Goal: Communication & Community: Answer question/provide support

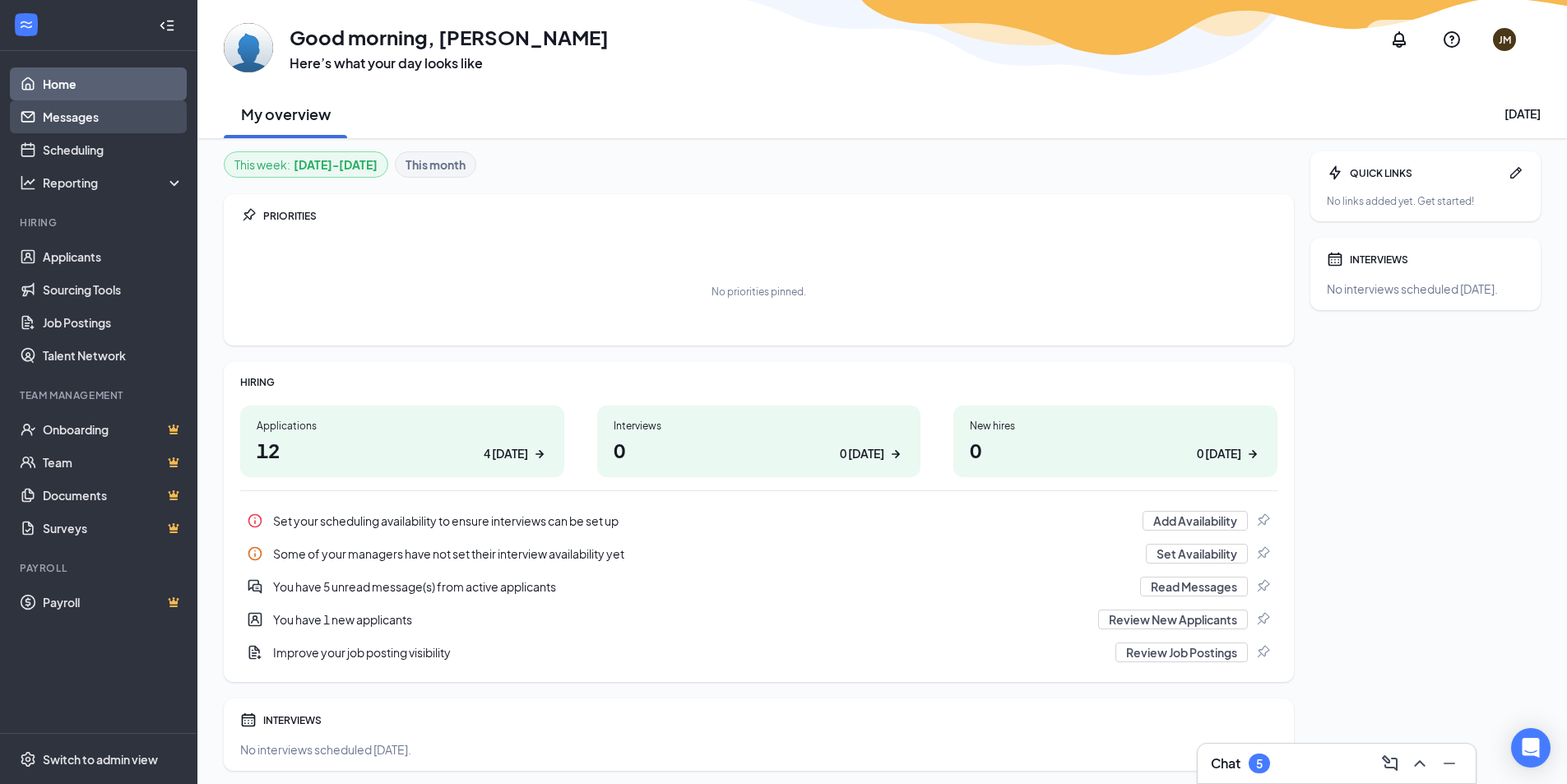
click at [93, 118] on link "Messages" at bounding box center [112, 117] width 140 height 33
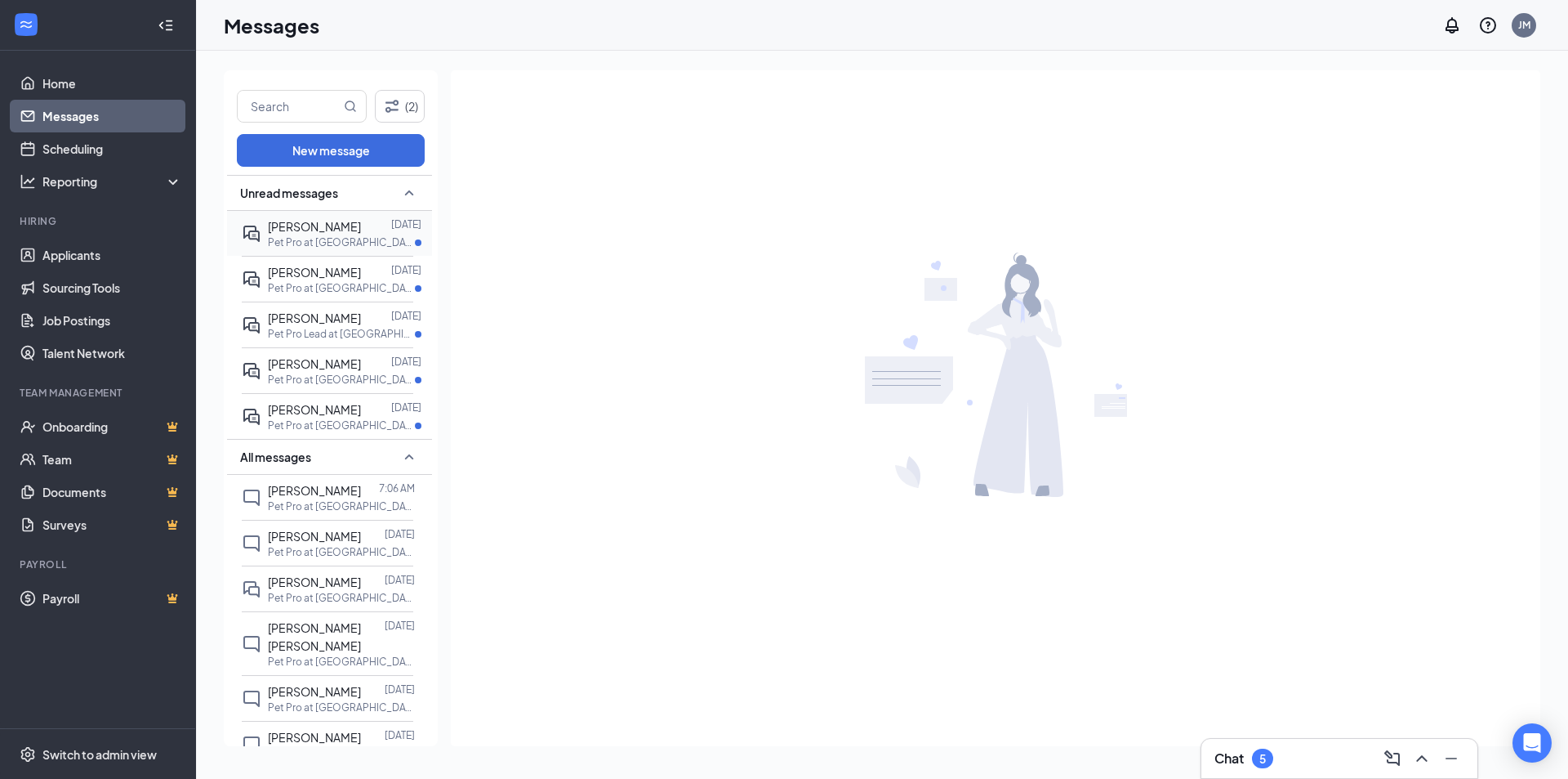
click at [344, 244] on p "Pet Pro at [GEOGRAPHIC_DATA]" at bounding box center [342, 242] width 147 height 14
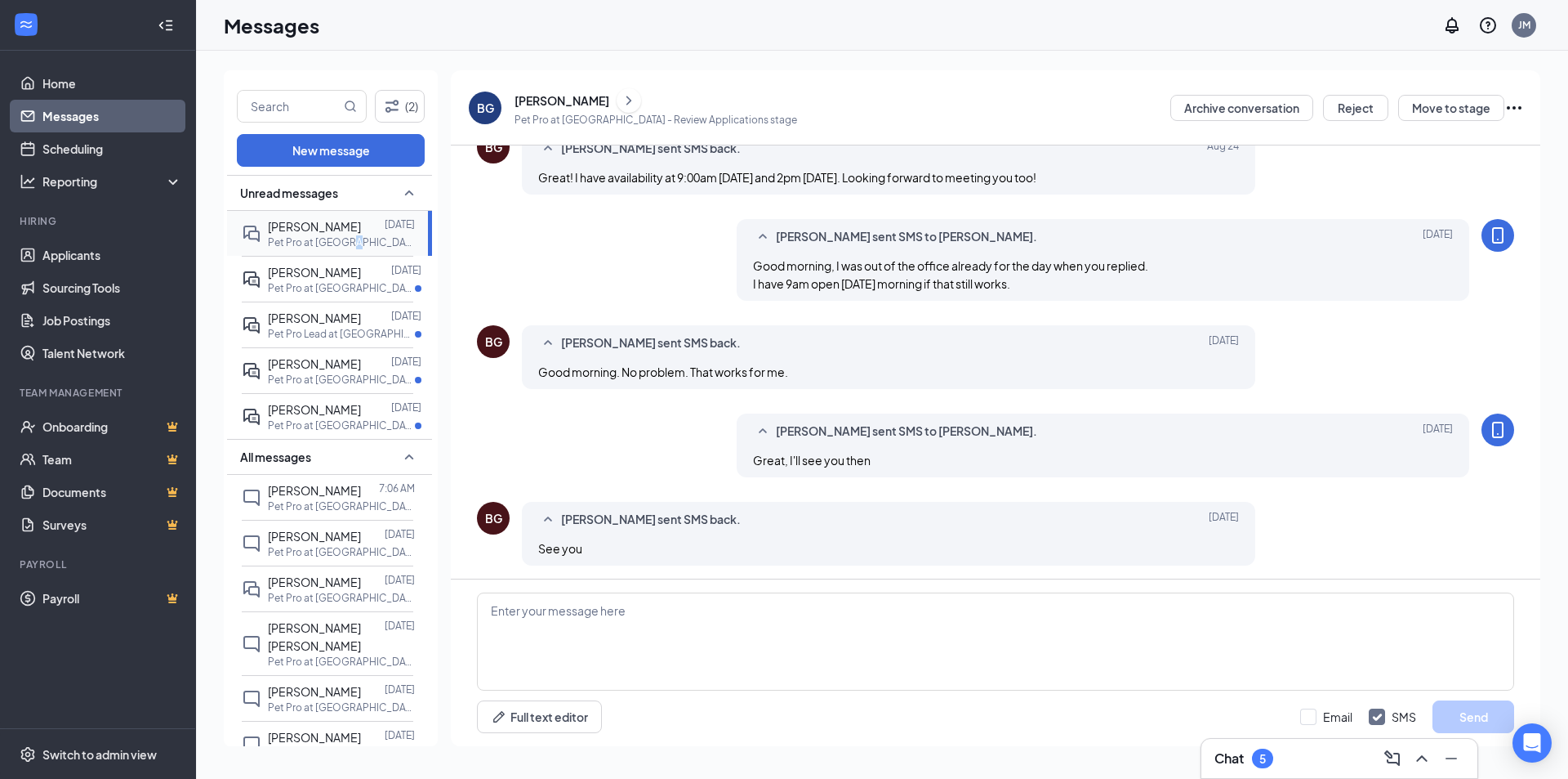
scroll to position [697, 0]
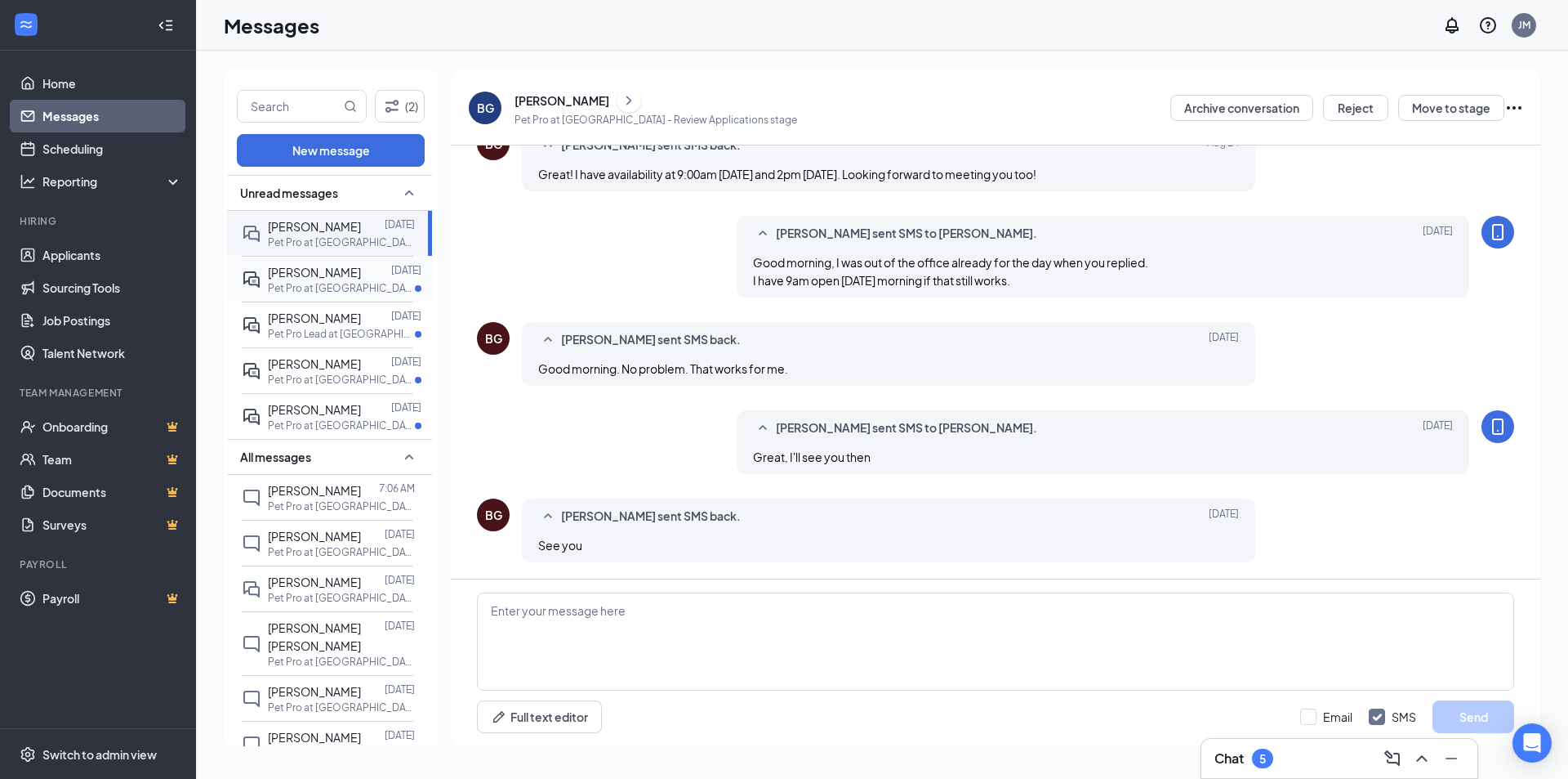
click at [331, 286] on p "Pet Pro at [GEOGRAPHIC_DATA]" at bounding box center [342, 288] width 147 height 14
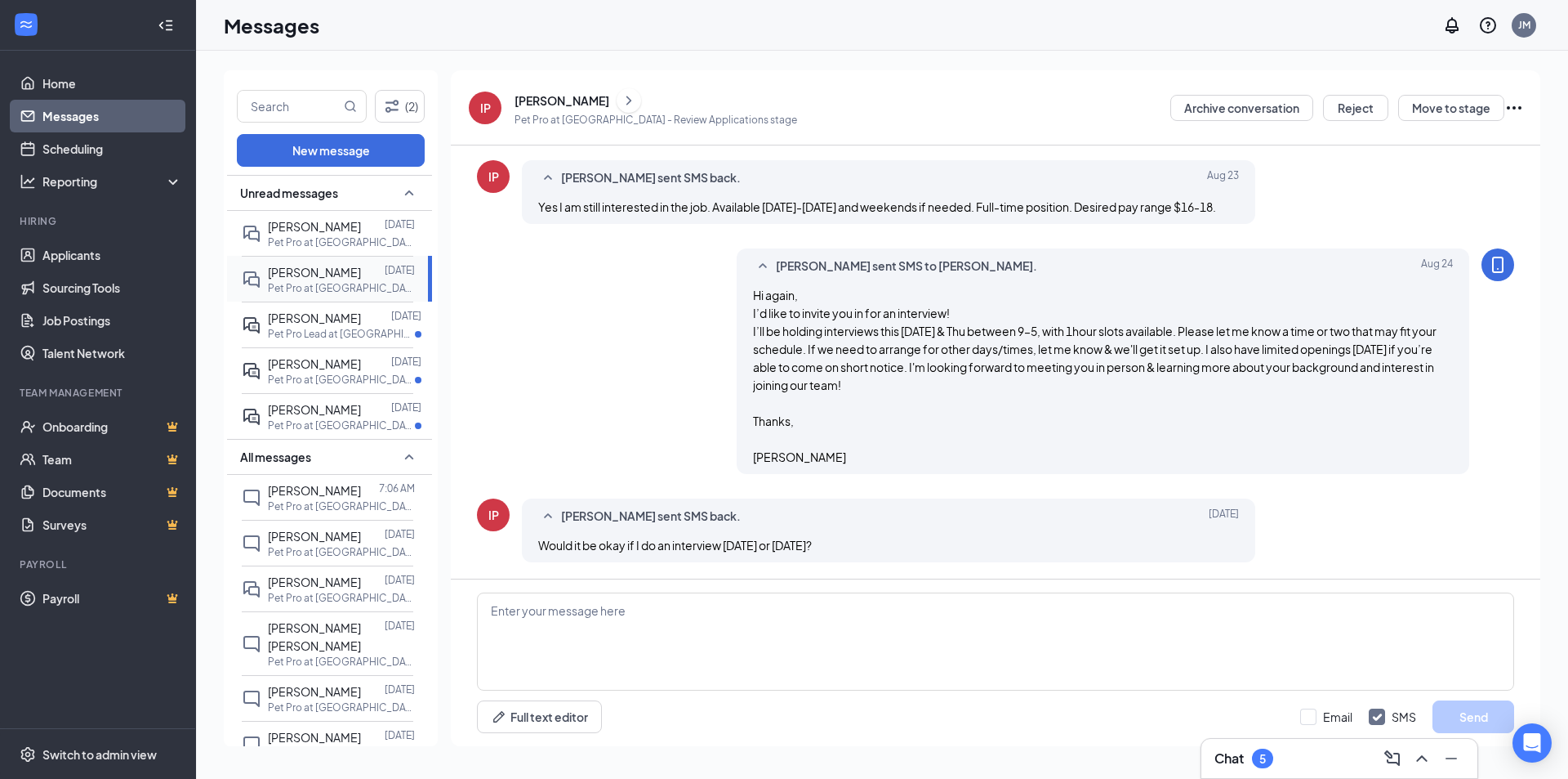
scroll to position [554, 0]
click at [642, 660] on textarea at bounding box center [995, 641] width 1037 height 98
type textarea "Good Morning, Yes, we can make that work. Morning or Afternoon?"
click at [1468, 720] on button "Send" at bounding box center [1473, 716] width 82 height 32
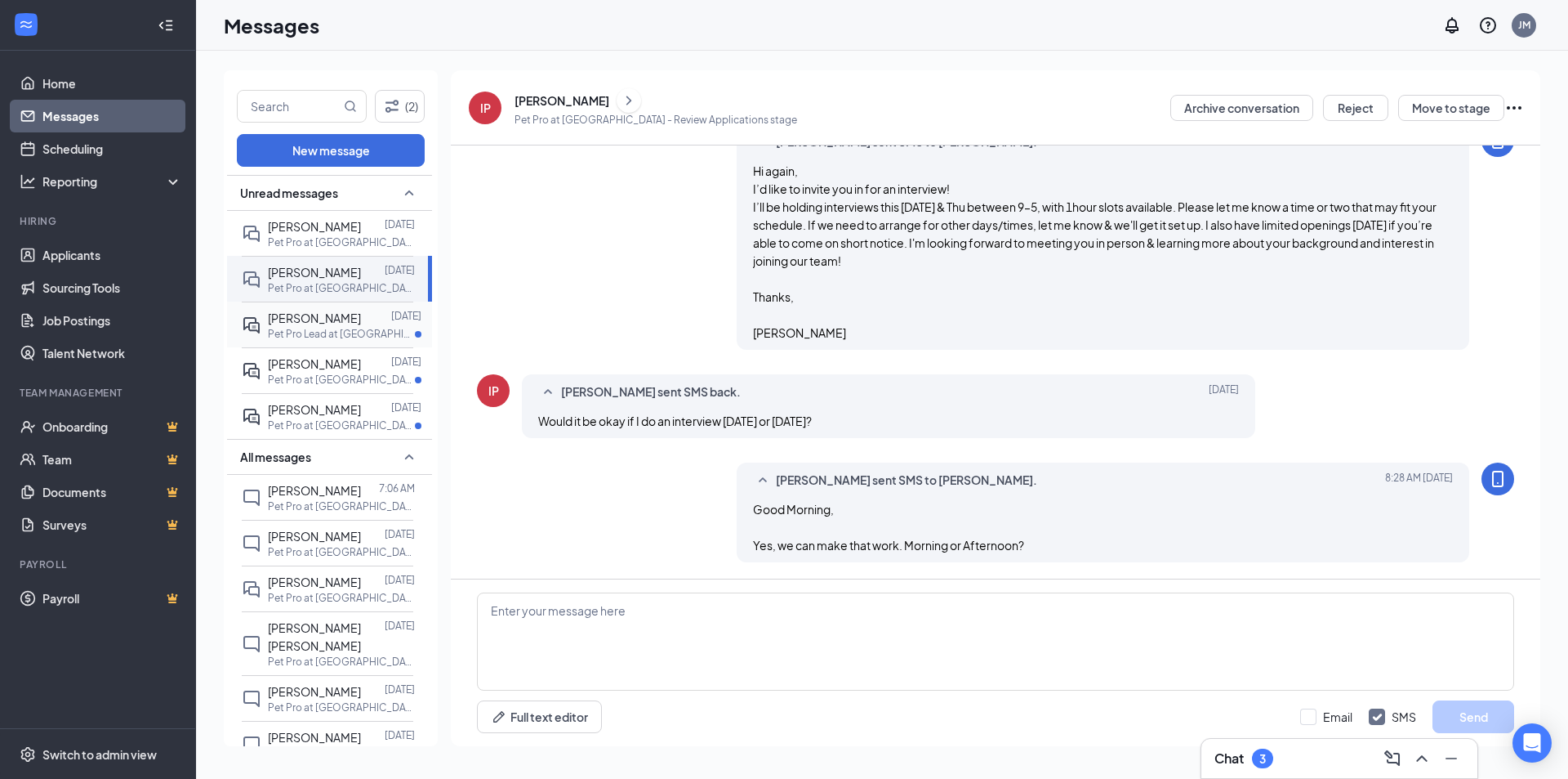
scroll to position [678, 0]
click at [332, 329] on p "Pet Pro Lead at [GEOGRAPHIC_DATA]" at bounding box center [342, 334] width 147 height 14
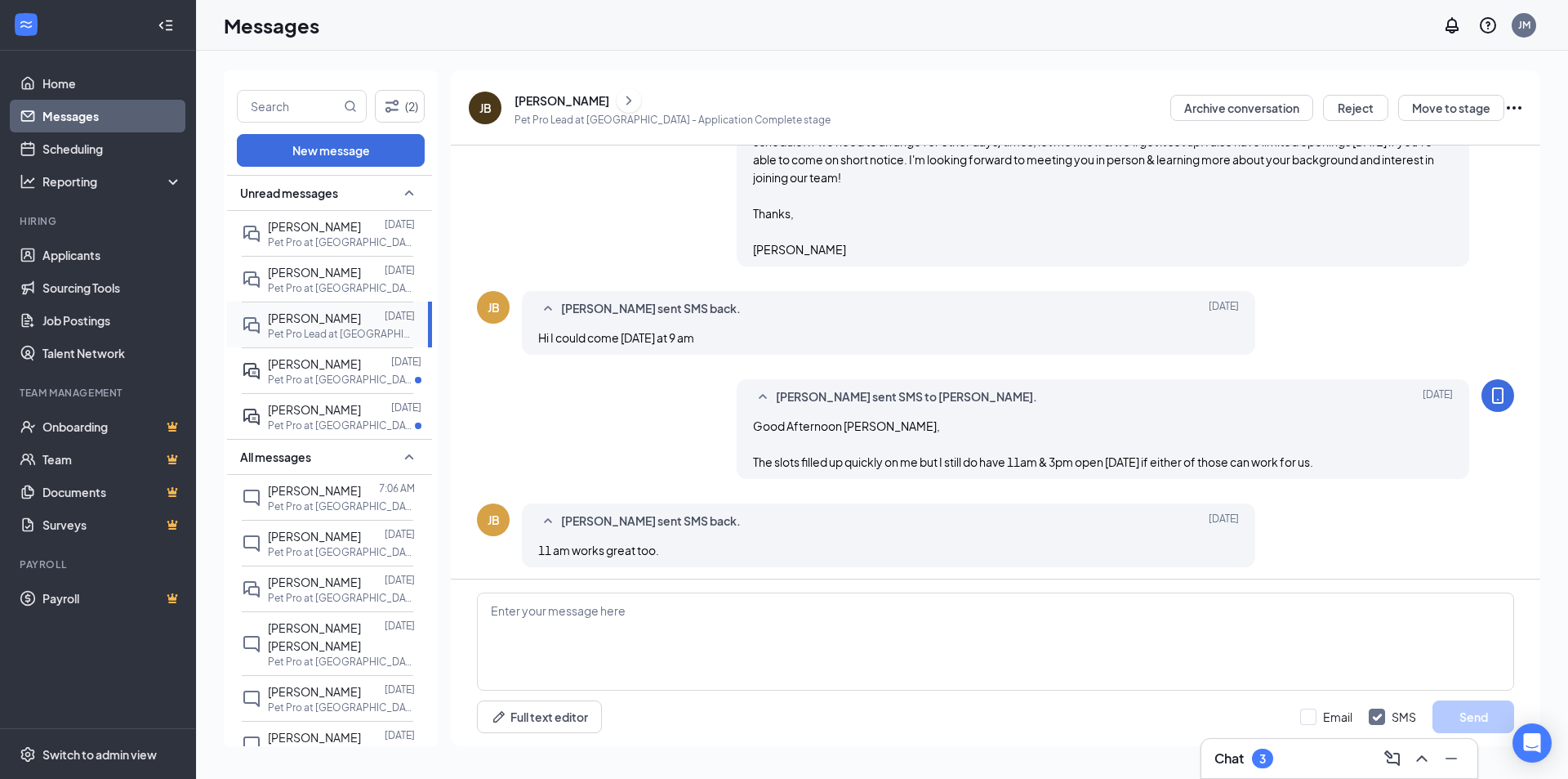
scroll to position [468, 0]
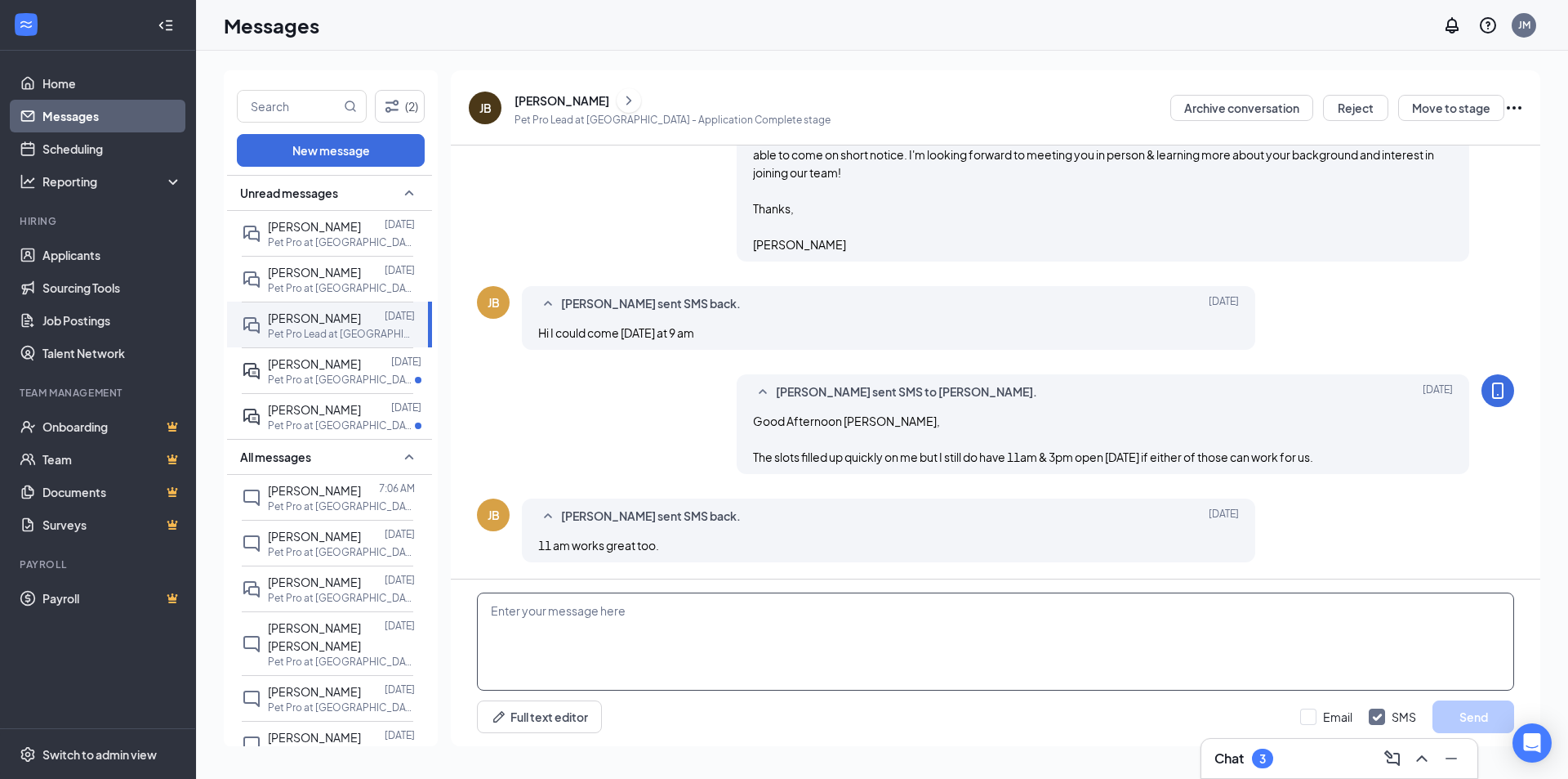
click at [647, 638] on textarea at bounding box center [995, 641] width 1037 height 98
click at [944, 412] on div "Good Afternoon [PERSON_NAME], The slots filled up quickly on me but I still do …" at bounding box center [1103, 438] width 701 height 54
click at [855, 388] on span "[PERSON_NAME] sent SMS to [PERSON_NAME]." at bounding box center [907, 392] width 261 height 19
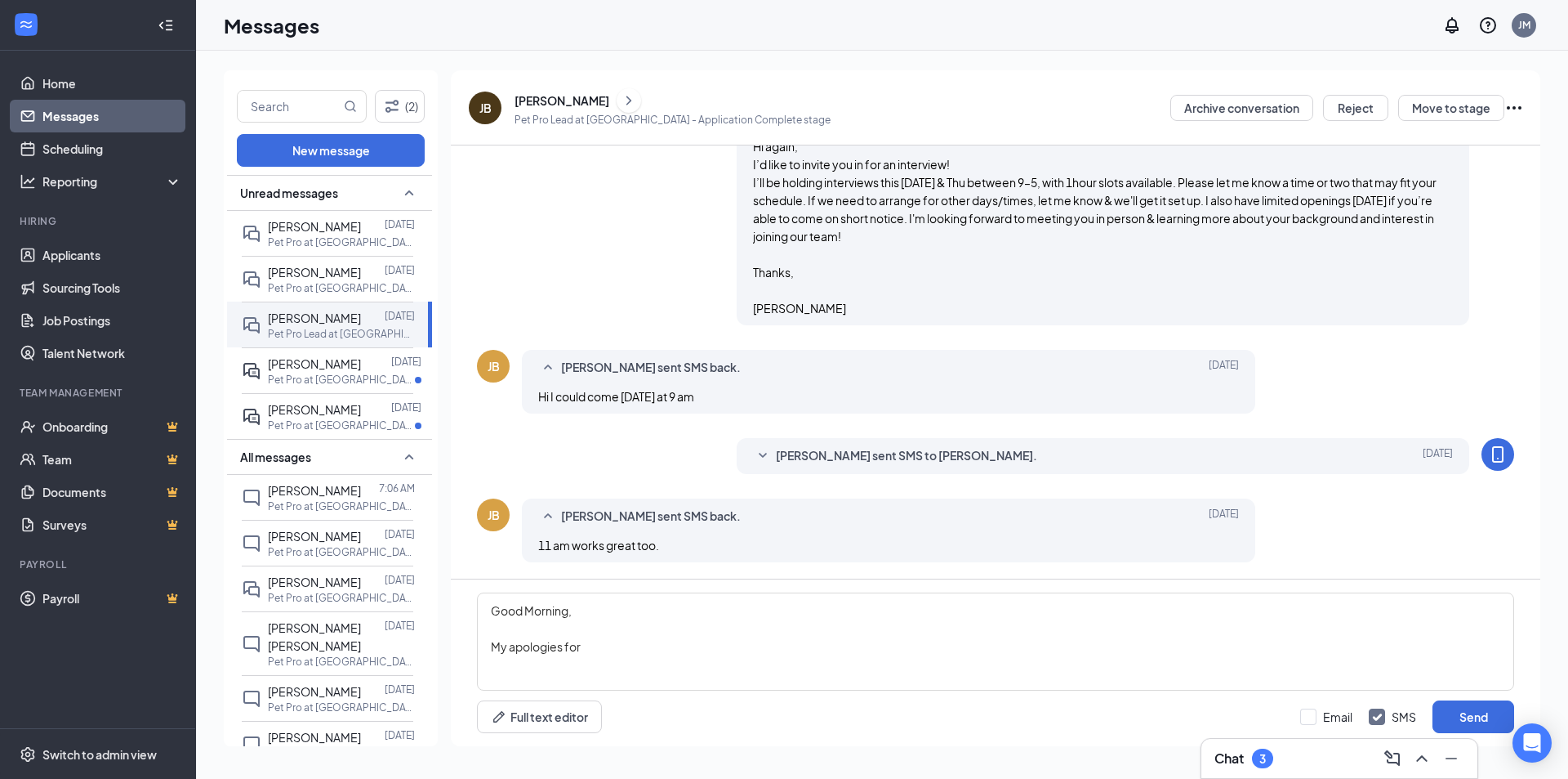
click at [780, 447] on span "[PERSON_NAME] sent SMS to [PERSON_NAME]." at bounding box center [907, 456] width 261 height 19
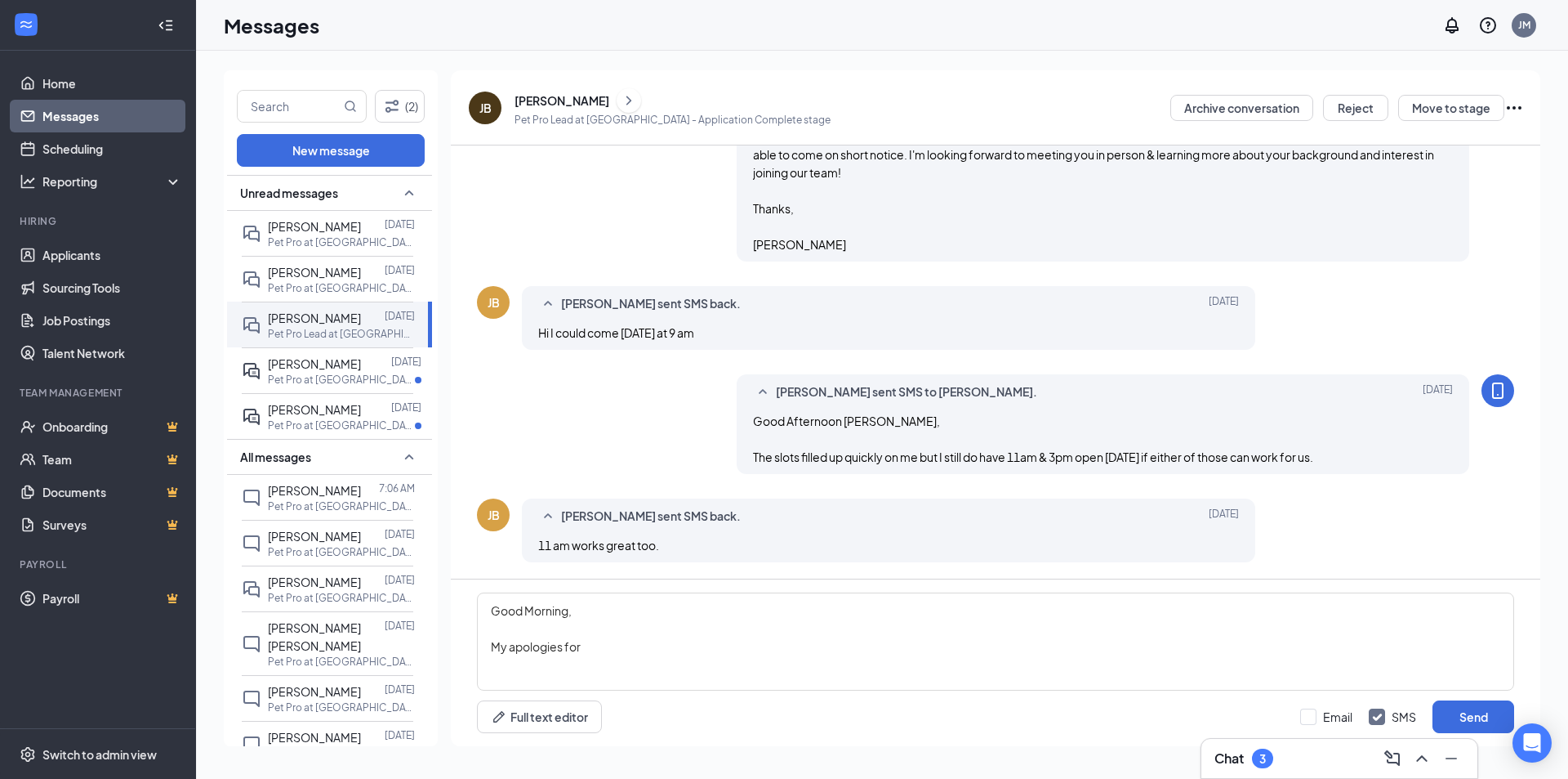
click at [1488, 387] on icon "MobileSms" at bounding box center [1498, 390] width 19 height 19
click at [1301, 755] on div "Chat 3" at bounding box center [1339, 758] width 250 height 26
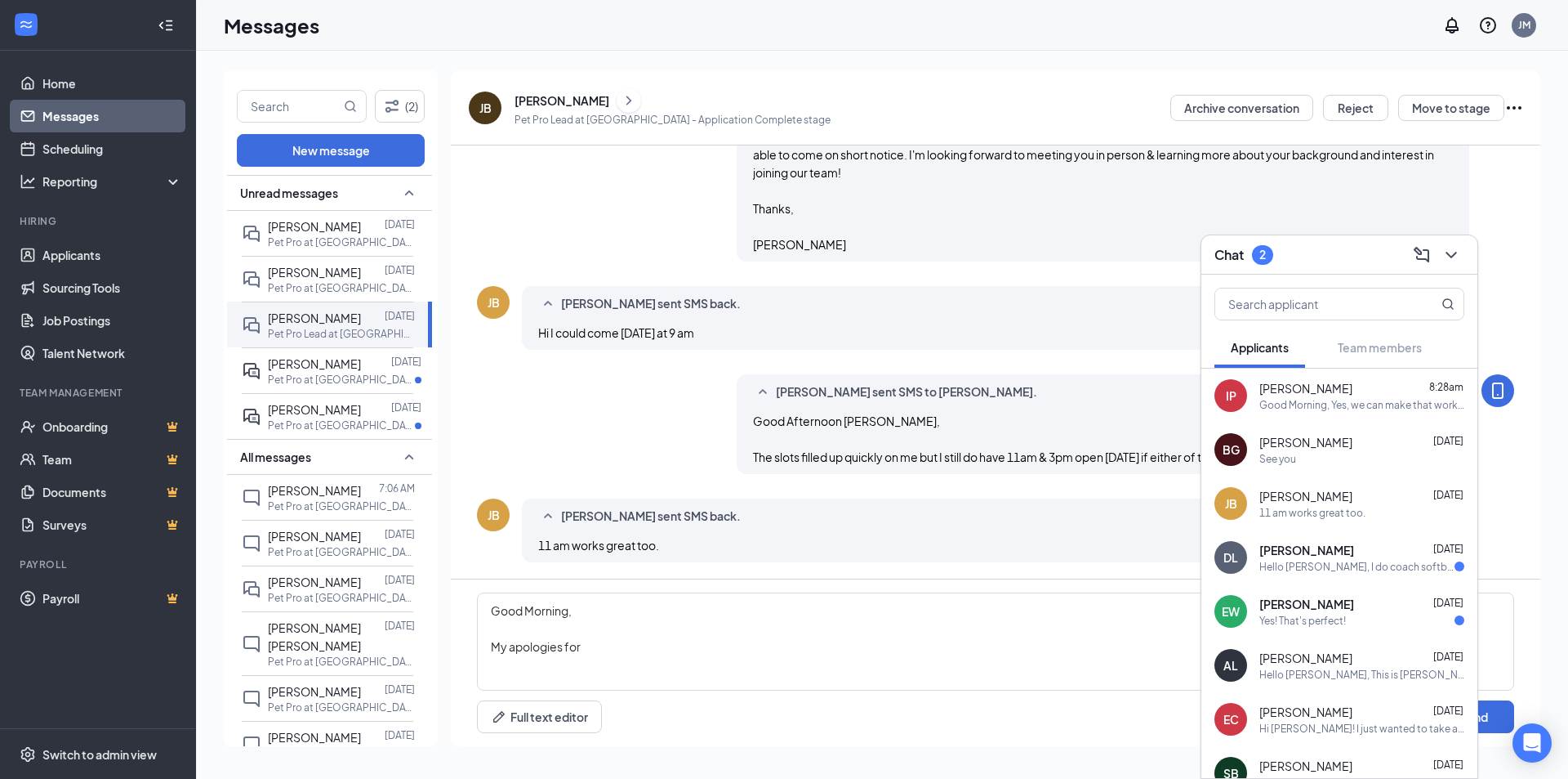
click at [1350, 509] on div "11 am works great too." at bounding box center [1312, 513] width 106 height 14
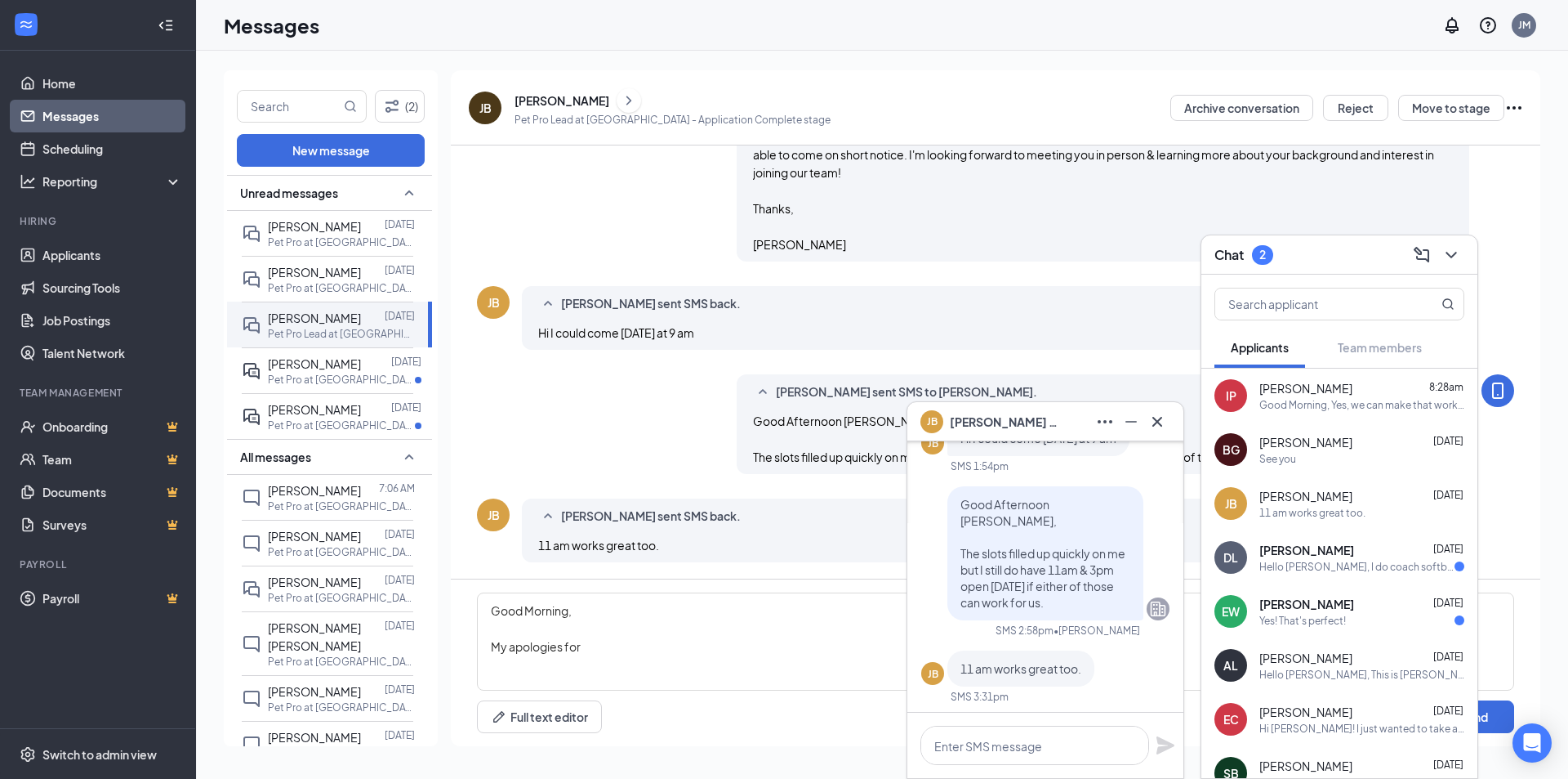
scroll to position [0, 0]
click at [705, 644] on textarea "Good Morning, My apologies for" at bounding box center [995, 641] width 1037 height 98
click at [1157, 416] on icon "Cross" at bounding box center [1158, 421] width 19 height 19
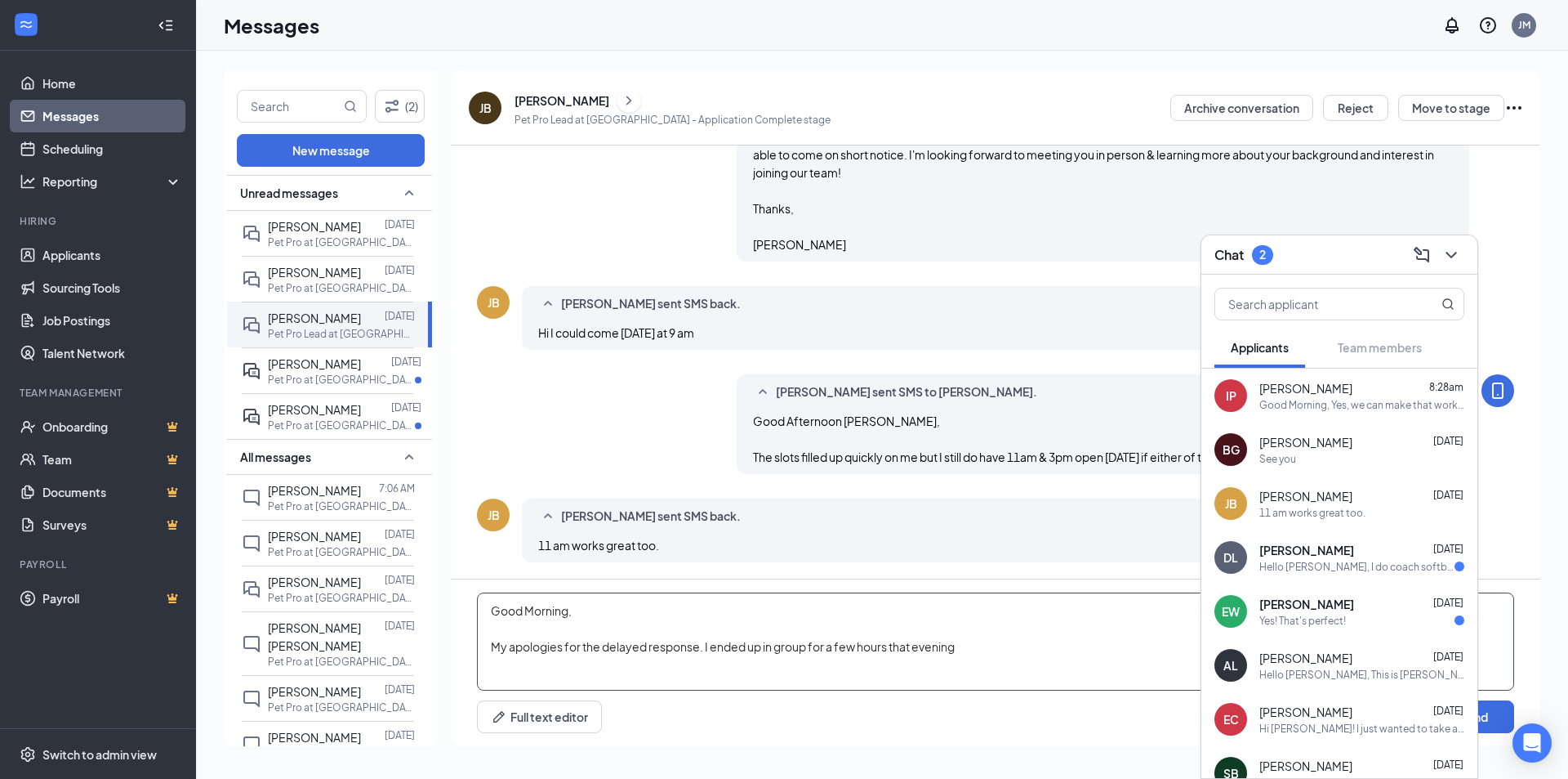
click at [980, 645] on textarea "Good Morning, My apologies for the delayed response. I ended up in group for a …" at bounding box center [995, 641] width 1037 height 98
click at [1030, 674] on textarea "Good Morning, My apologies for the delayed response. I ended up in group for a …" at bounding box center [995, 641] width 1037 height 98
click at [1325, 254] on div "Chat 3" at bounding box center [1339, 254] width 250 height 25
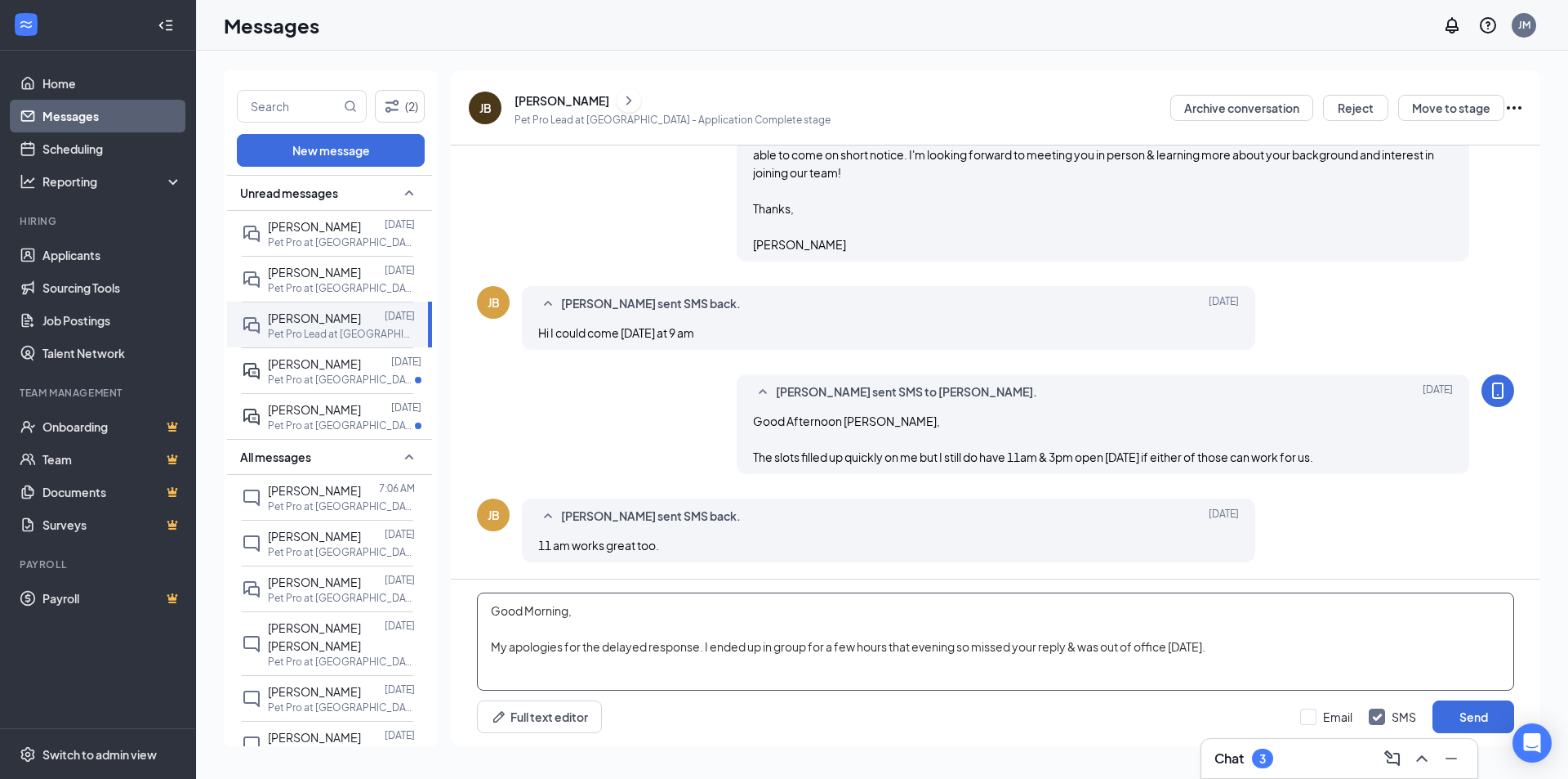
click at [1264, 640] on textarea "Good Morning, My apologies for the delayed response. I ended up in group for a …" at bounding box center [995, 641] width 1037 height 98
click at [888, 646] on textarea "Good Morning, My apologies for the delayed response. I ended up in group for a …" at bounding box center [995, 641] width 1037 height 98
click at [703, 643] on textarea "Good Morning, My apologies for the delayed response. I ended up in group for a …" at bounding box center [995, 641] width 1037 height 98
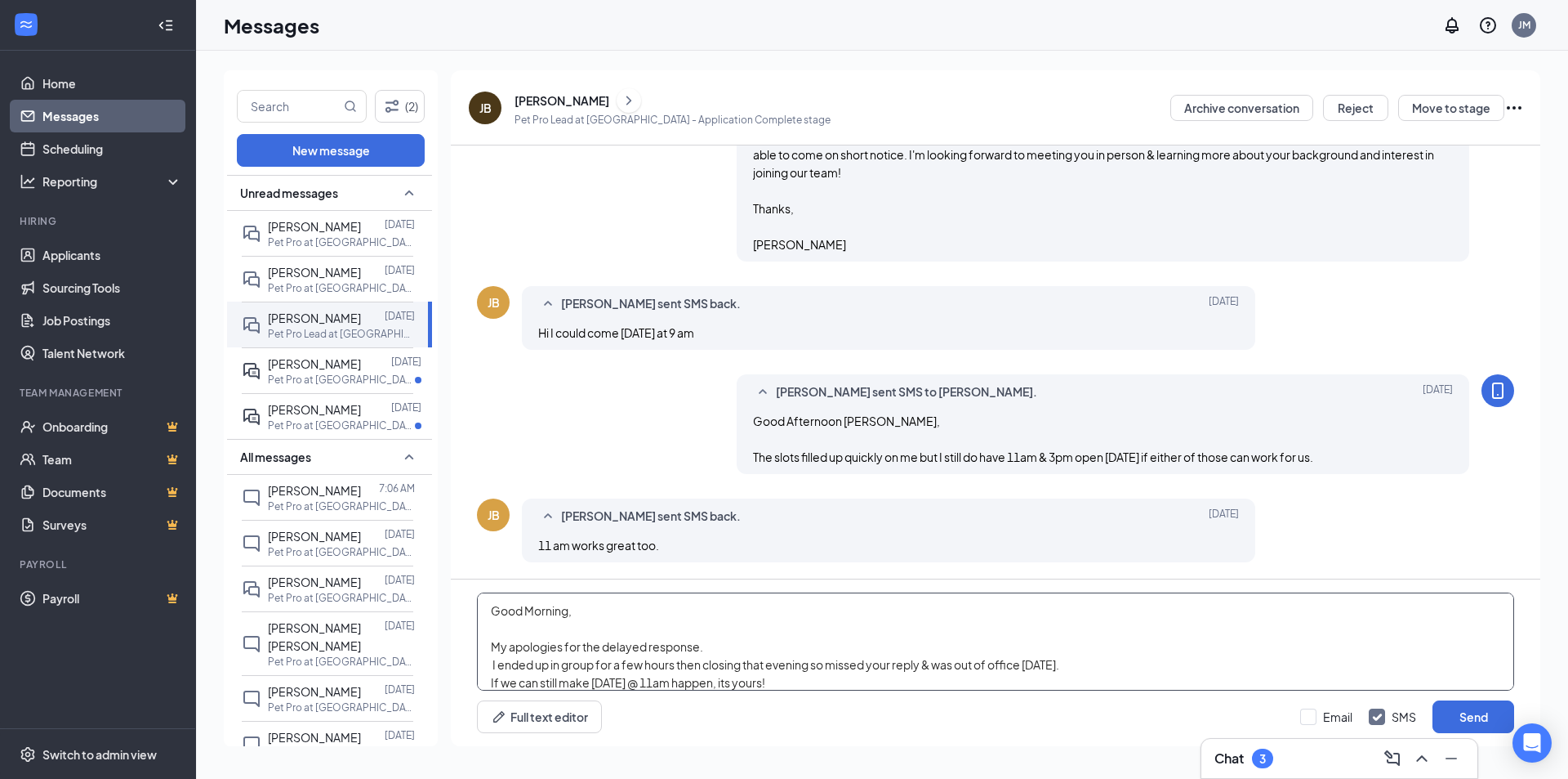
click at [567, 611] on textarea "Good Morning, My apologies for the delayed response. I ended up in group for a …" at bounding box center [995, 641] width 1037 height 98
click at [492, 663] on textarea "Good Morning [PERSON_NAME], My apologies for the delayed response. I ended up i…" at bounding box center [995, 641] width 1037 height 98
click at [768, 678] on textarea "Good Morning [PERSON_NAME], My apologies for the delayed response. I ended up i…" at bounding box center [995, 641] width 1037 height 98
type textarea "Good Morning [PERSON_NAME], My apologies for the delayed response. I ended up i…"
click at [1480, 713] on button "Send" at bounding box center [1473, 716] width 82 height 32
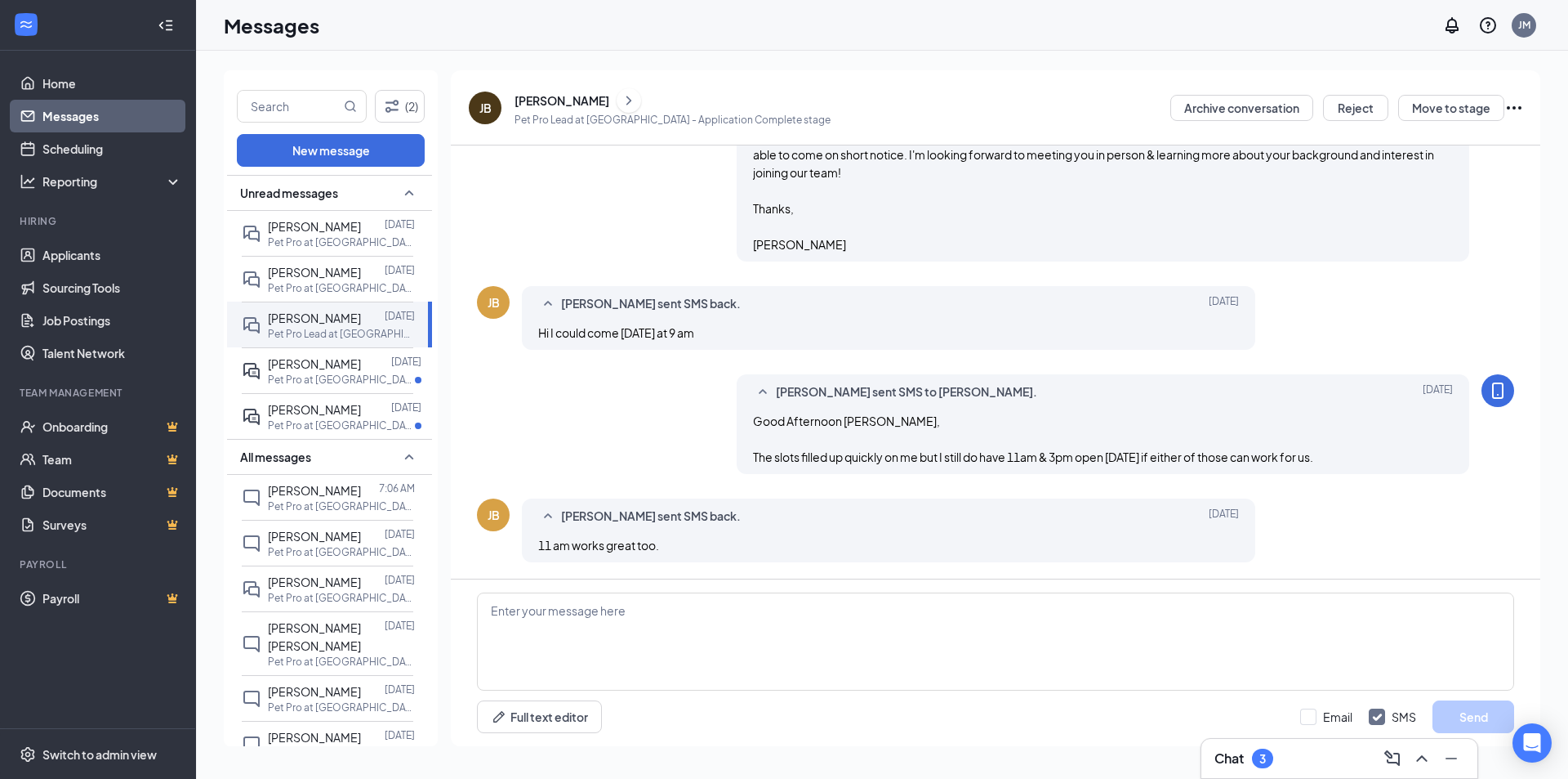
scroll to position [627, 0]
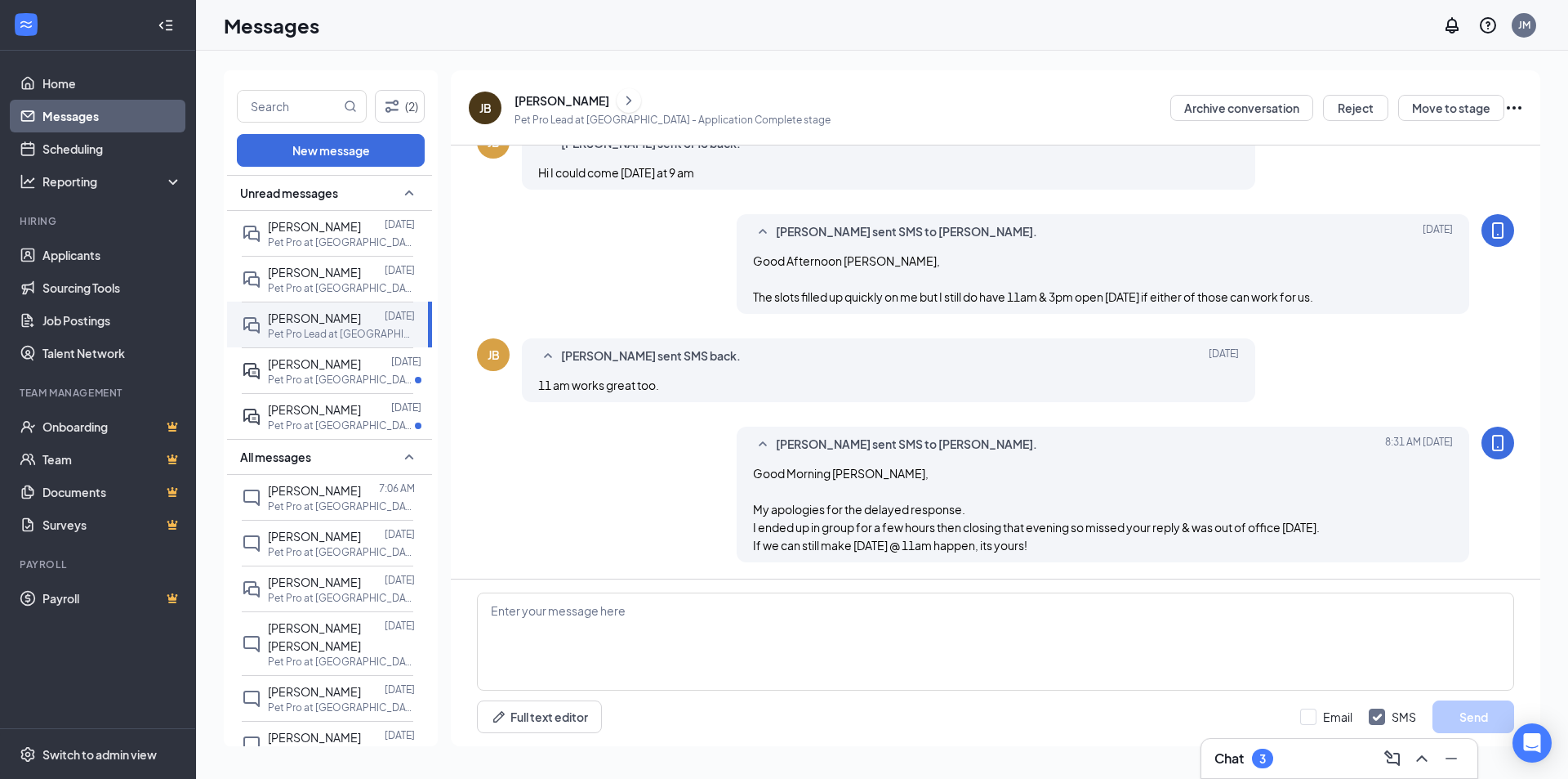
click at [1304, 756] on div "Chat 3" at bounding box center [1339, 758] width 250 height 26
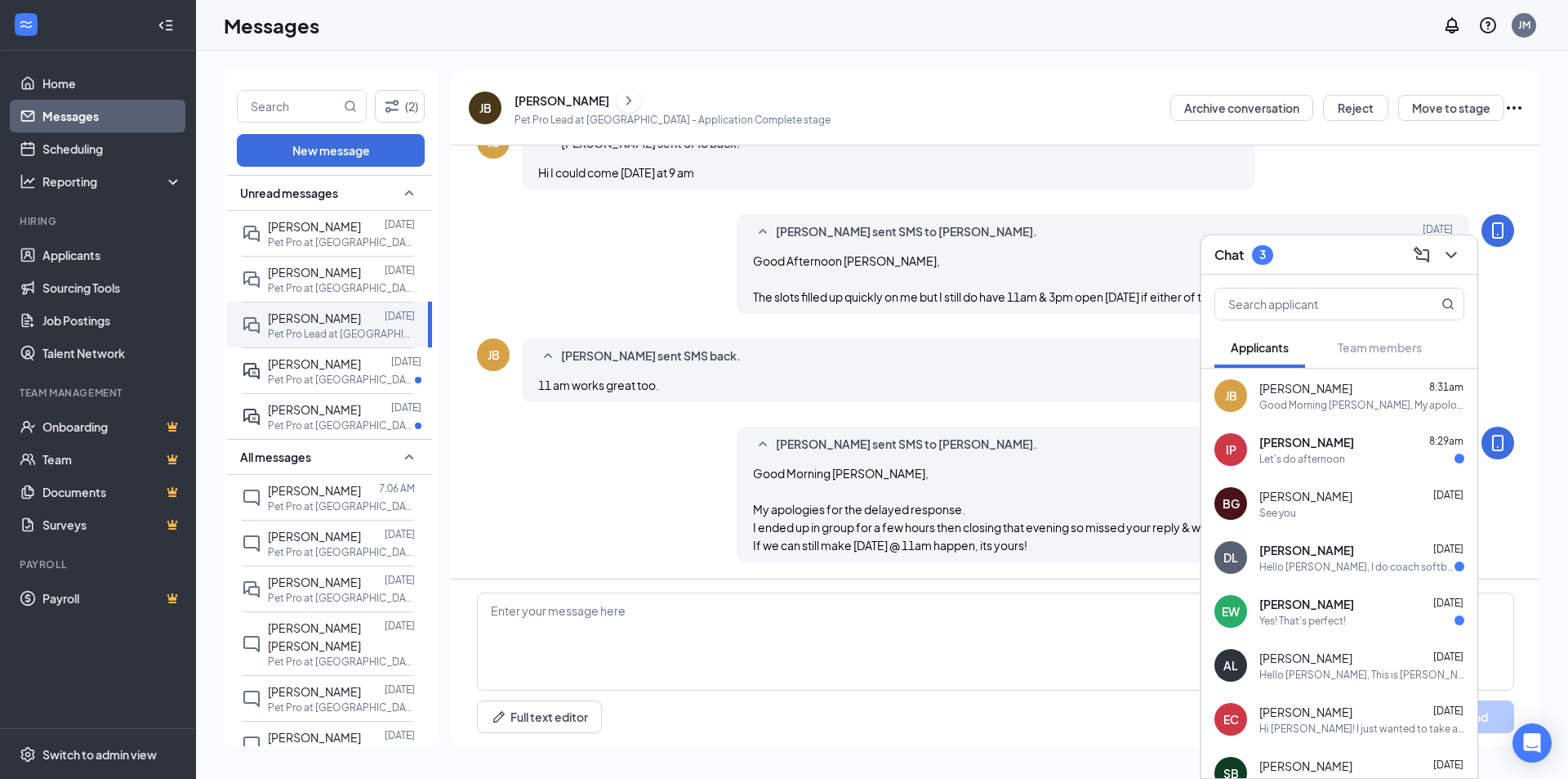
click at [1337, 456] on div "Let's do afternoon" at bounding box center [1302, 459] width 86 height 14
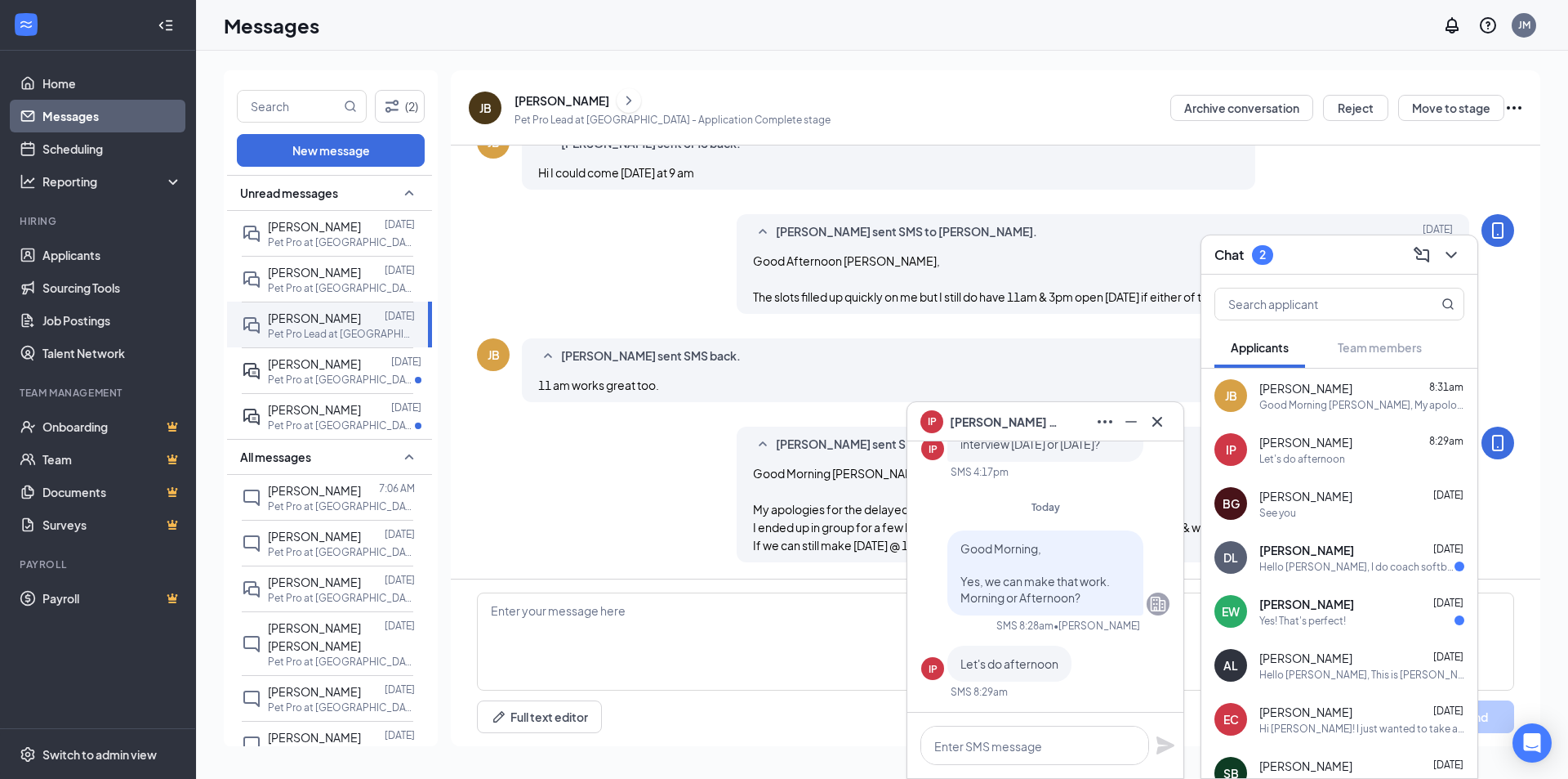
click at [1349, 553] on div "[PERSON_NAME] [DATE]" at bounding box center [1362, 550] width 205 height 17
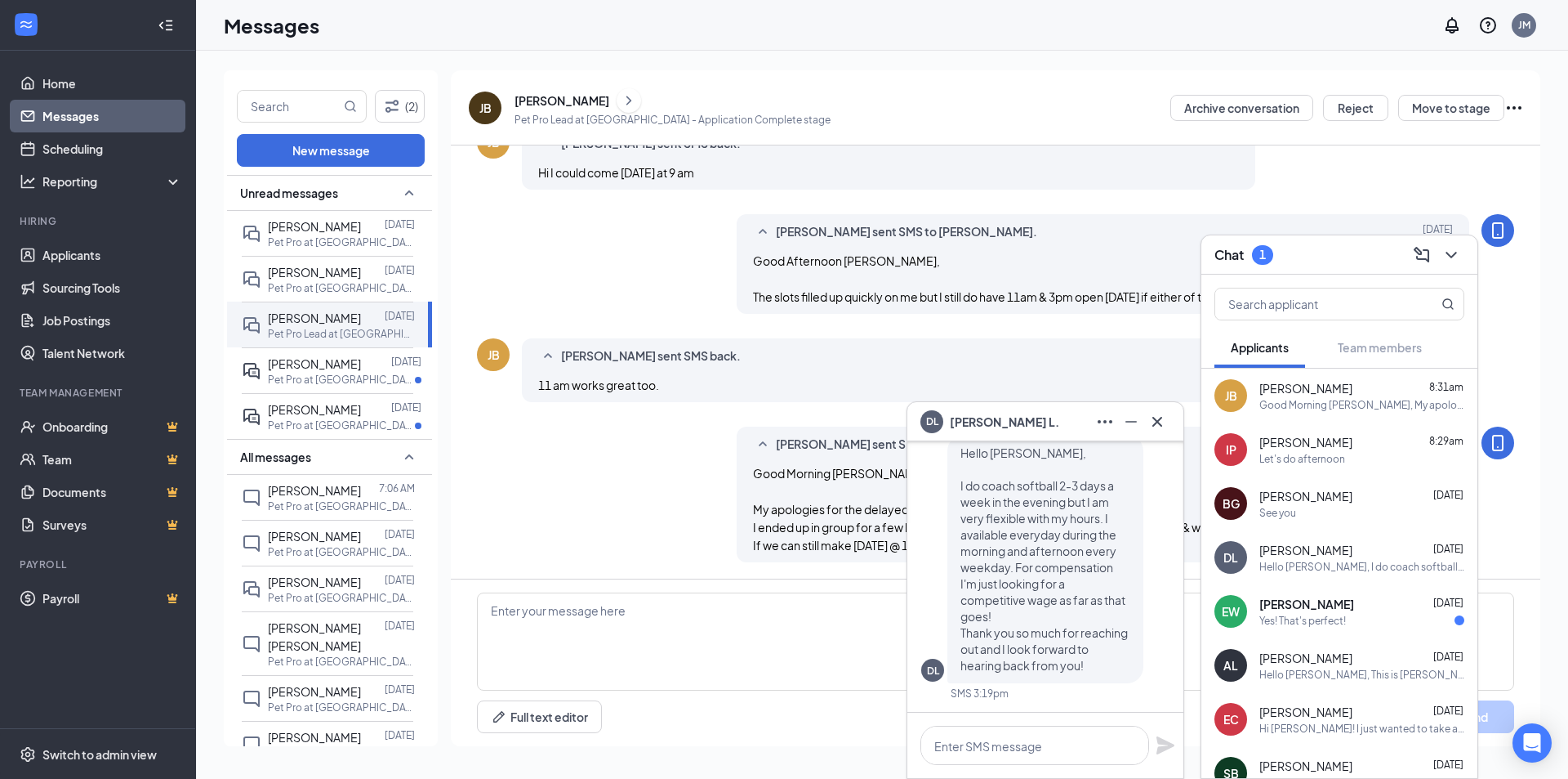
scroll to position [0, 0]
click at [1358, 616] on div "Yes! That's perfect!" at bounding box center [1362, 621] width 205 height 14
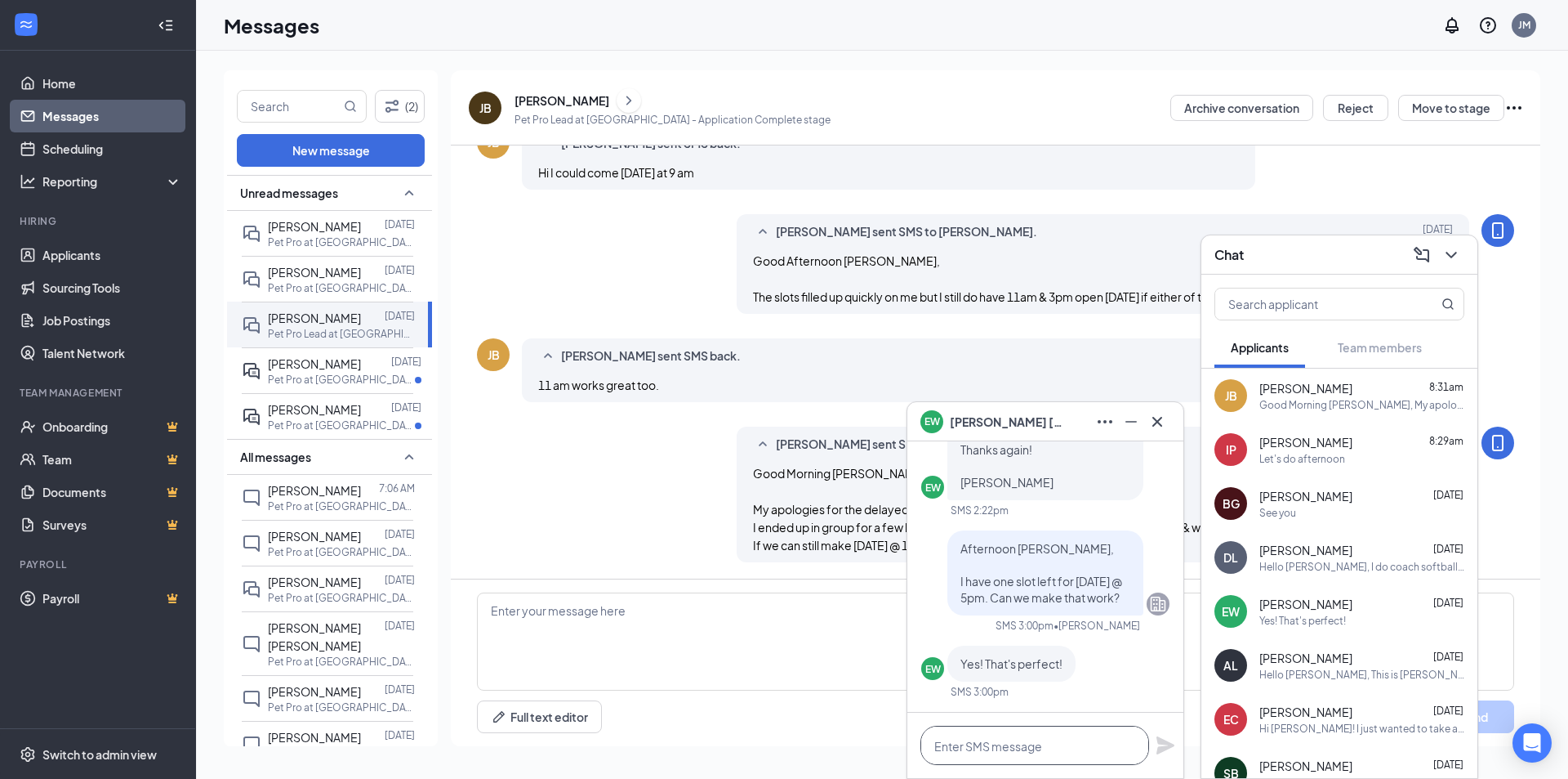
click at [1059, 745] on textarea at bounding box center [1035, 745] width 229 height 39
type textarea "A"
type textarea "Great! I'll see you then."
click at [1166, 739] on icon "Plane" at bounding box center [1165, 745] width 19 height 19
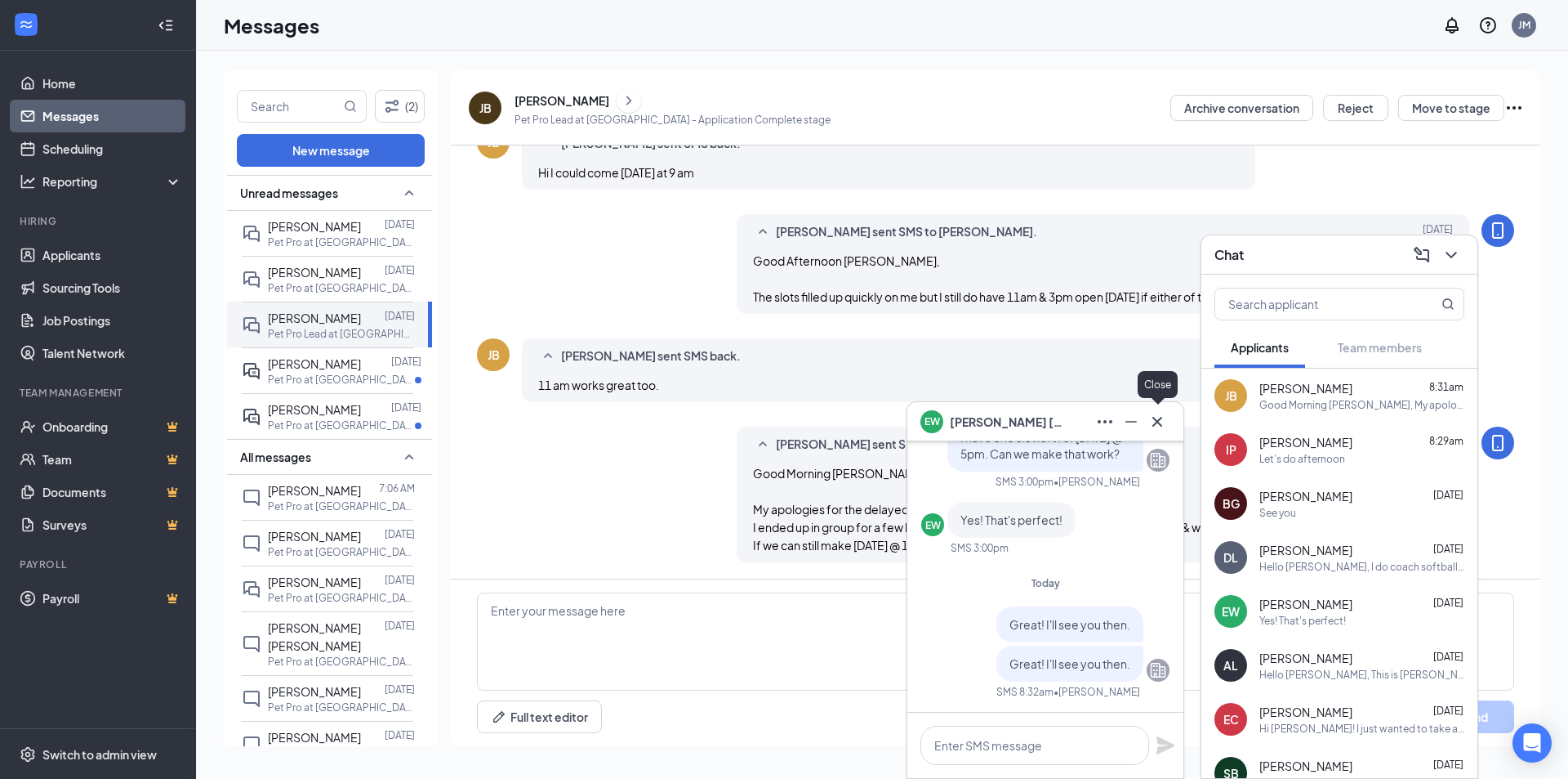
click at [1158, 420] on icon "Cross" at bounding box center [1157, 420] width 10 height 10
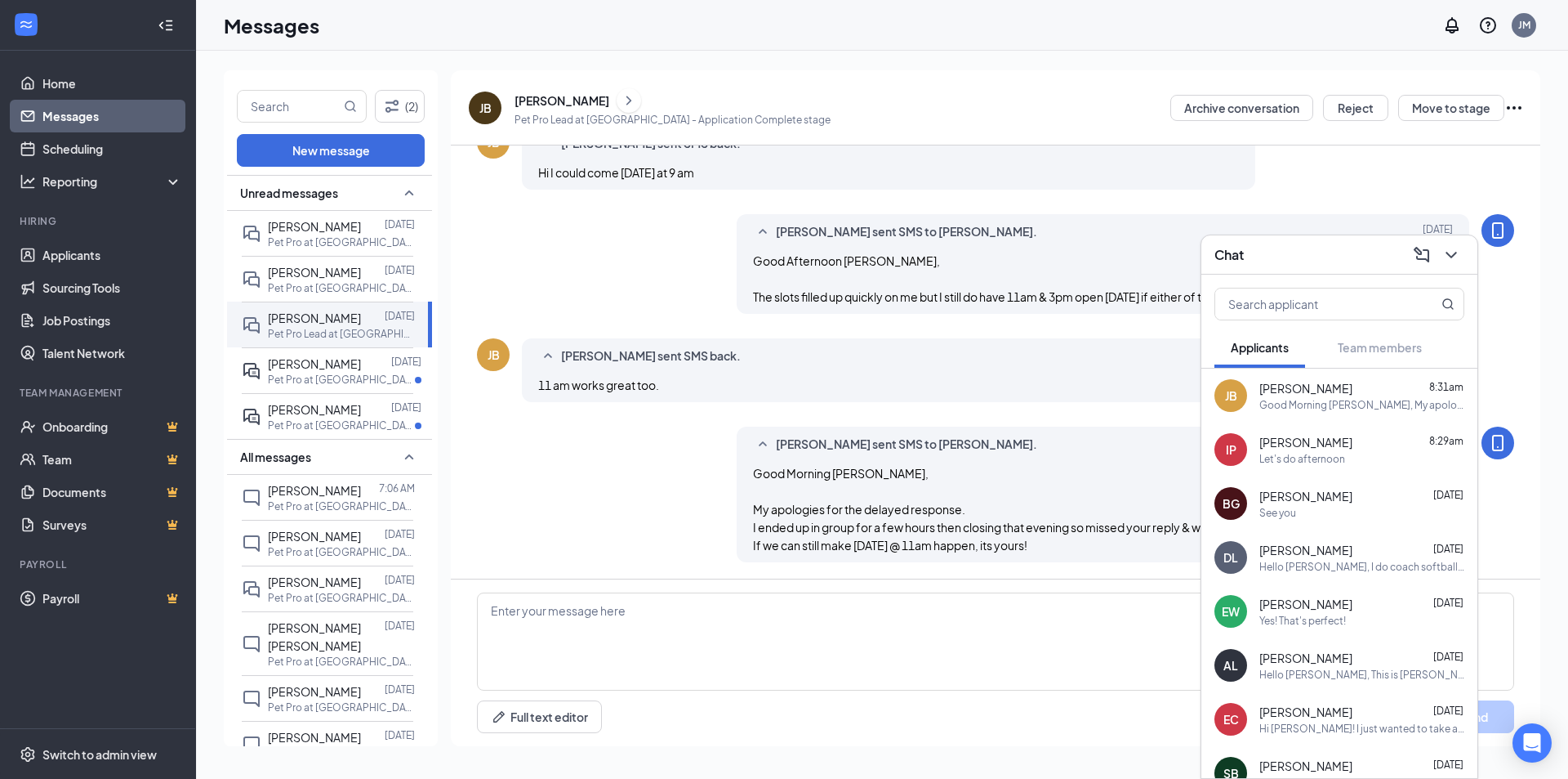
click at [1324, 452] on div "Let's do afternoon" at bounding box center [1302, 459] width 86 height 14
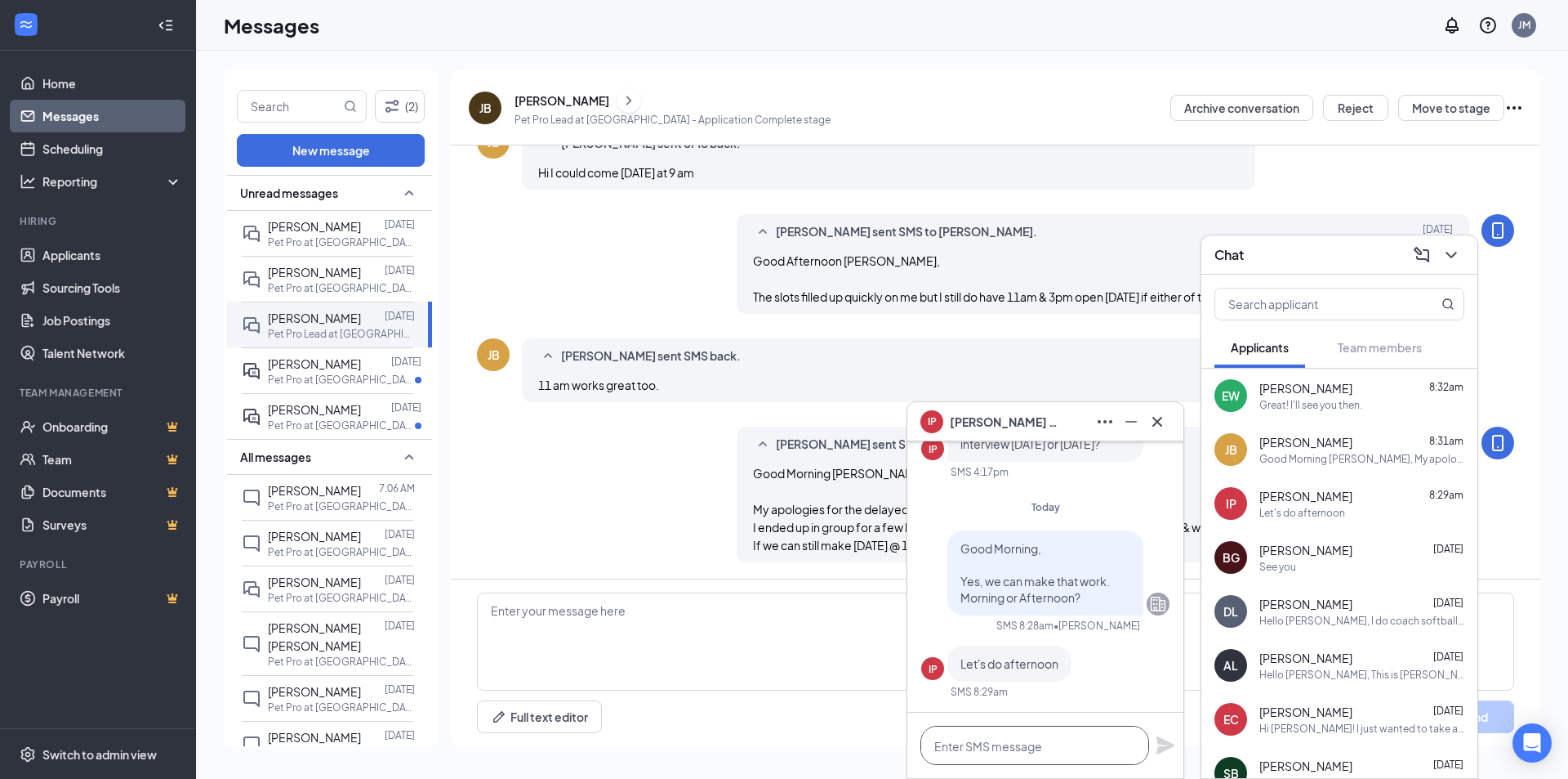
click at [1006, 739] on textarea at bounding box center [1035, 745] width 229 height 39
type textarea "L"
type textarea "Can we do 3pm?"
click at [1161, 746] on icon "Plane" at bounding box center [1165, 745] width 19 height 19
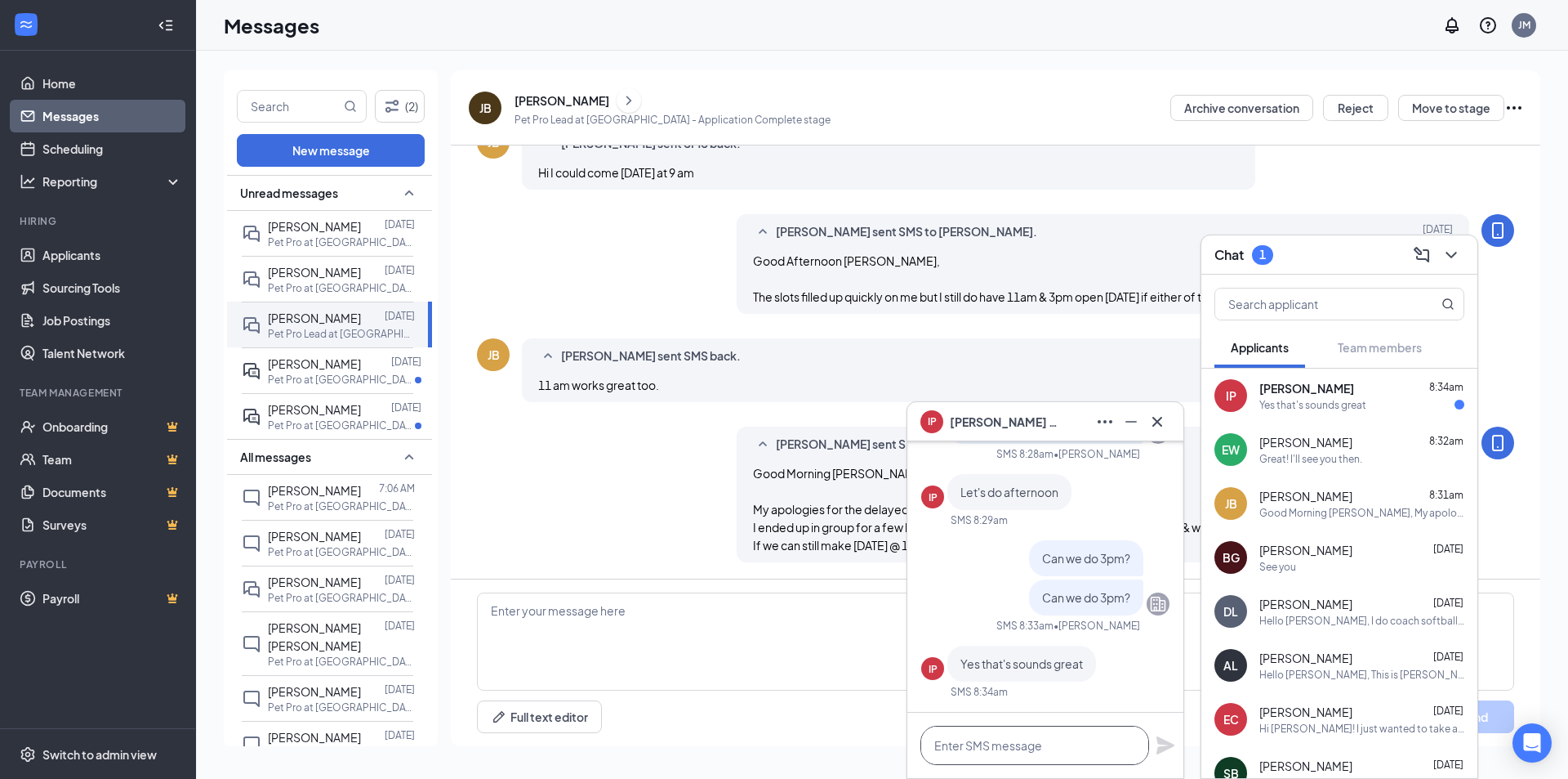
click at [1031, 747] on textarea at bounding box center [1035, 745] width 229 height 39
type textarea "Great, Ill see you then"
click at [1164, 744] on icon "Plane" at bounding box center [1165, 745] width 18 height 18
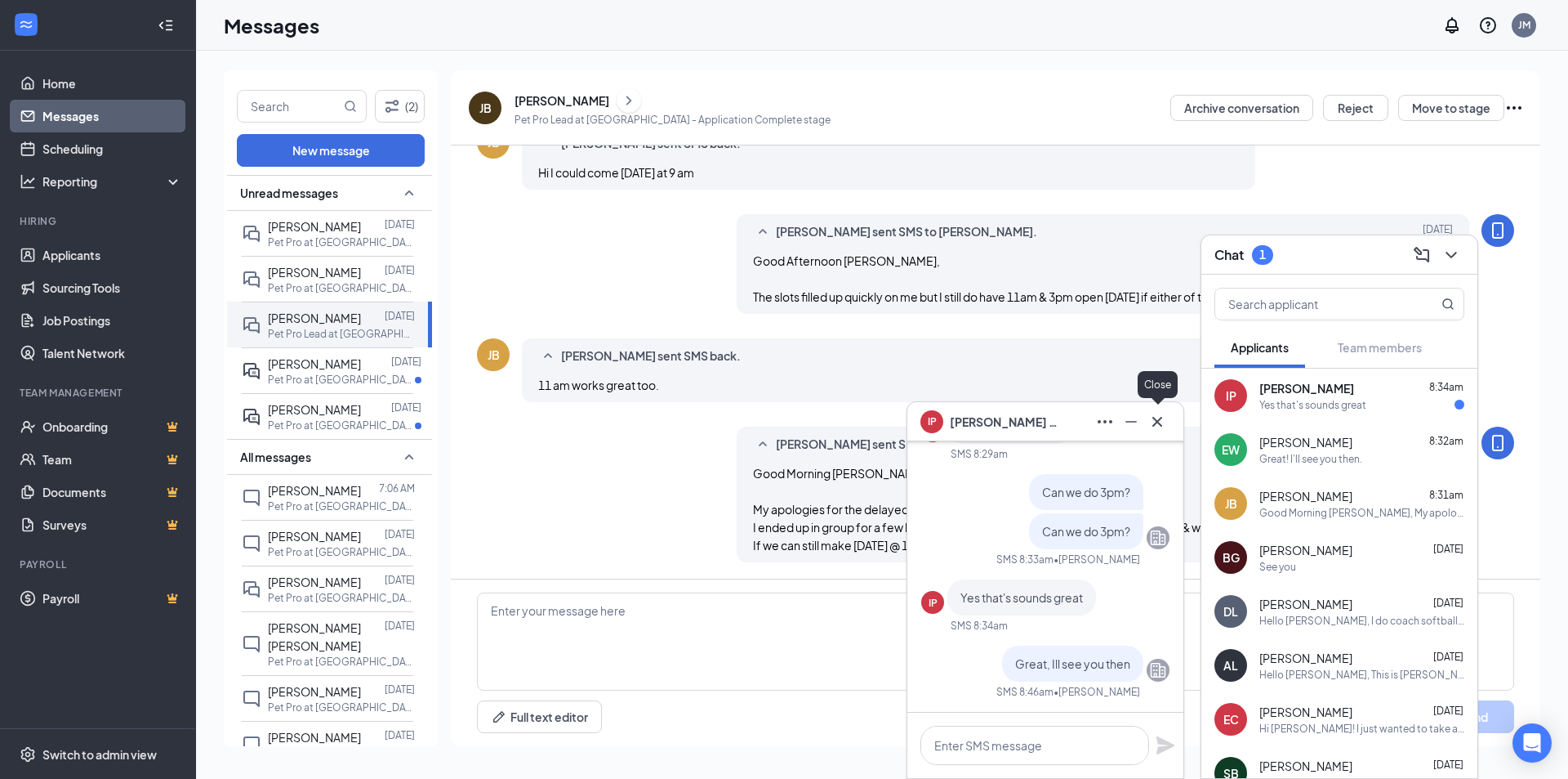
click at [1158, 425] on icon "Cross" at bounding box center [1158, 421] width 19 height 19
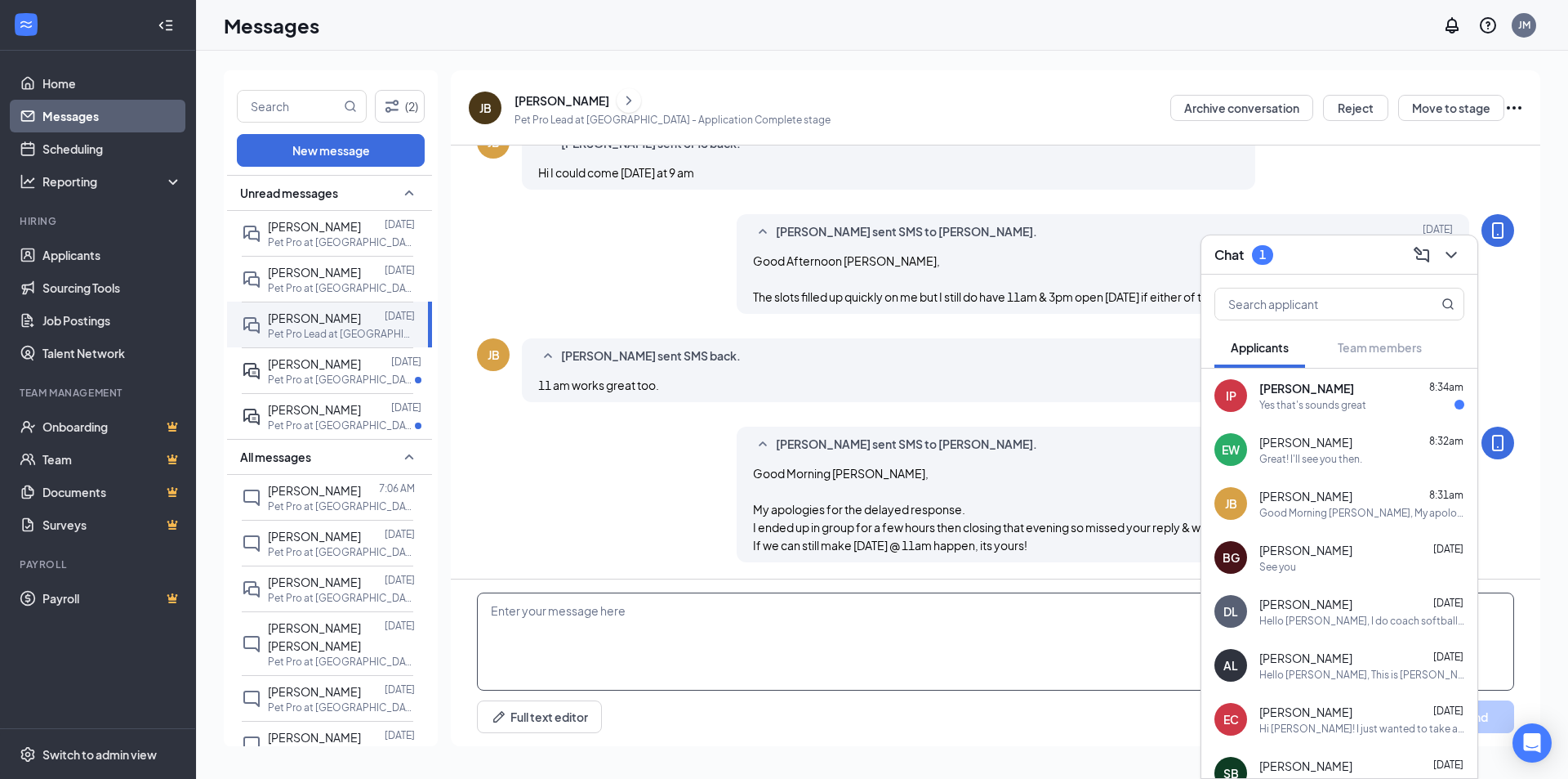
click at [688, 633] on textarea at bounding box center [995, 641] width 1037 height 98
type textarea "3 is still also available"
click at [1375, 259] on div "Chat 1" at bounding box center [1339, 254] width 250 height 25
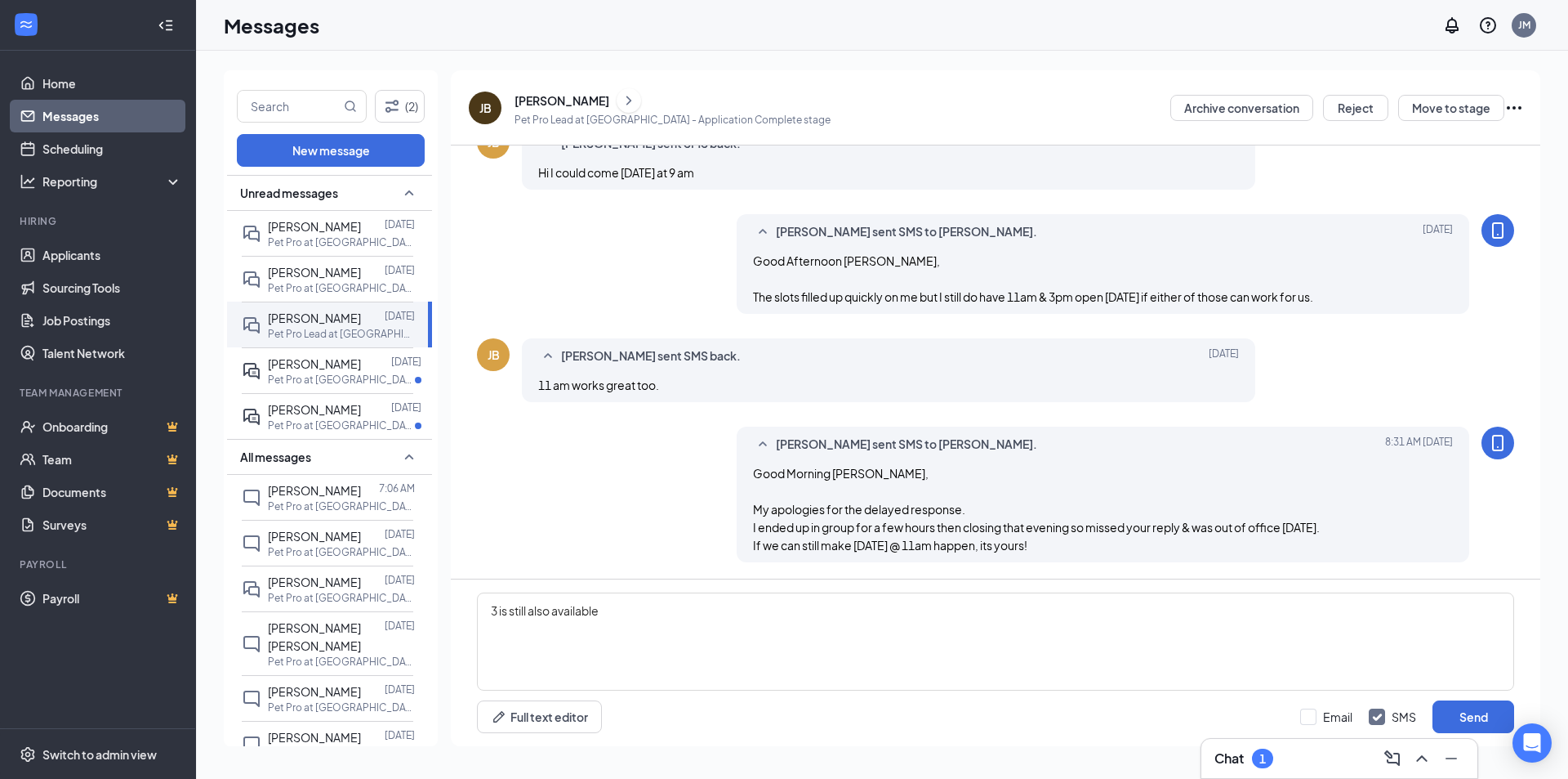
click at [1329, 762] on div "Chat 1" at bounding box center [1339, 758] width 250 height 26
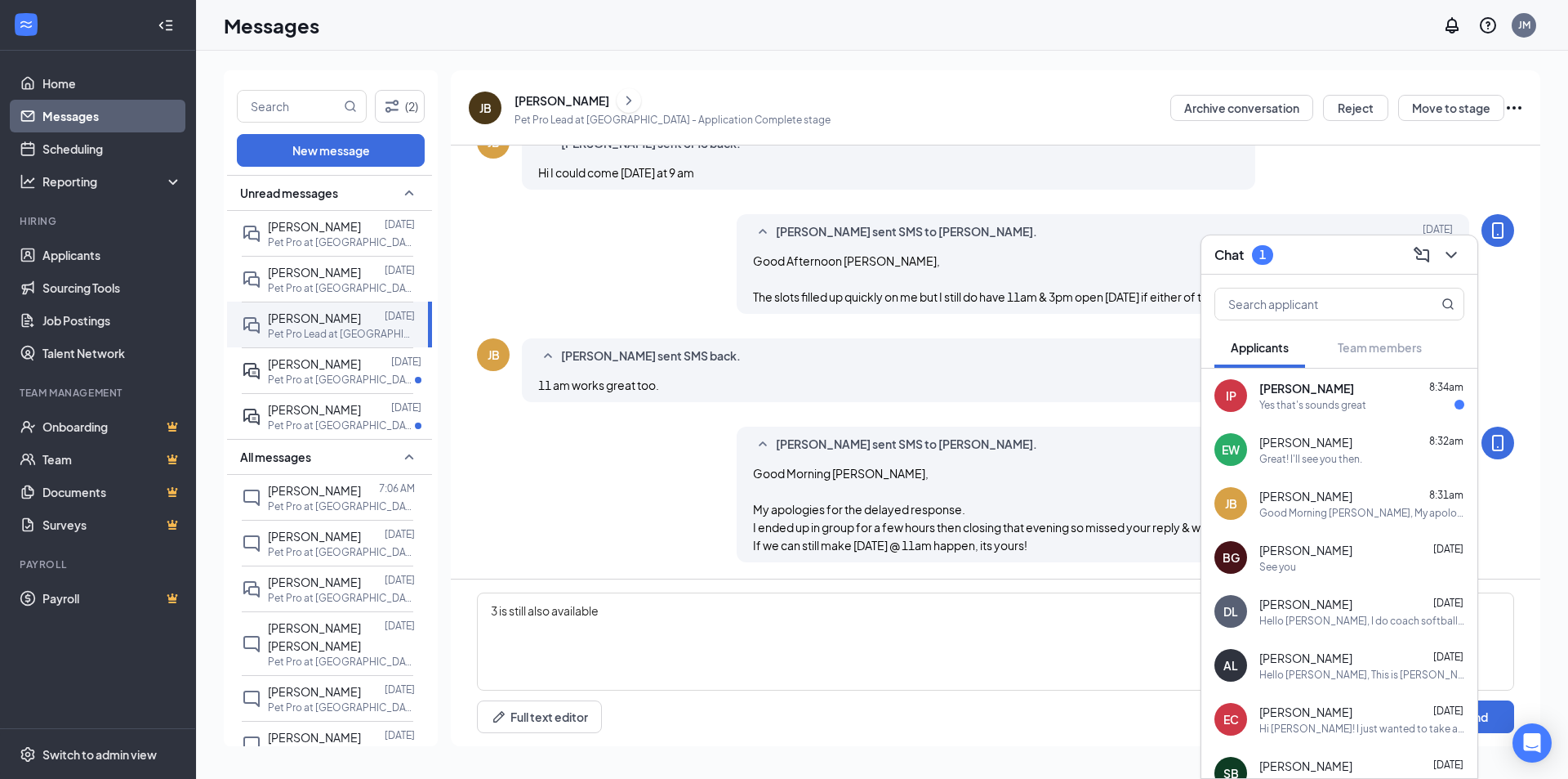
click at [1359, 404] on div "Yes that's sounds great" at bounding box center [1313, 405] width 107 height 14
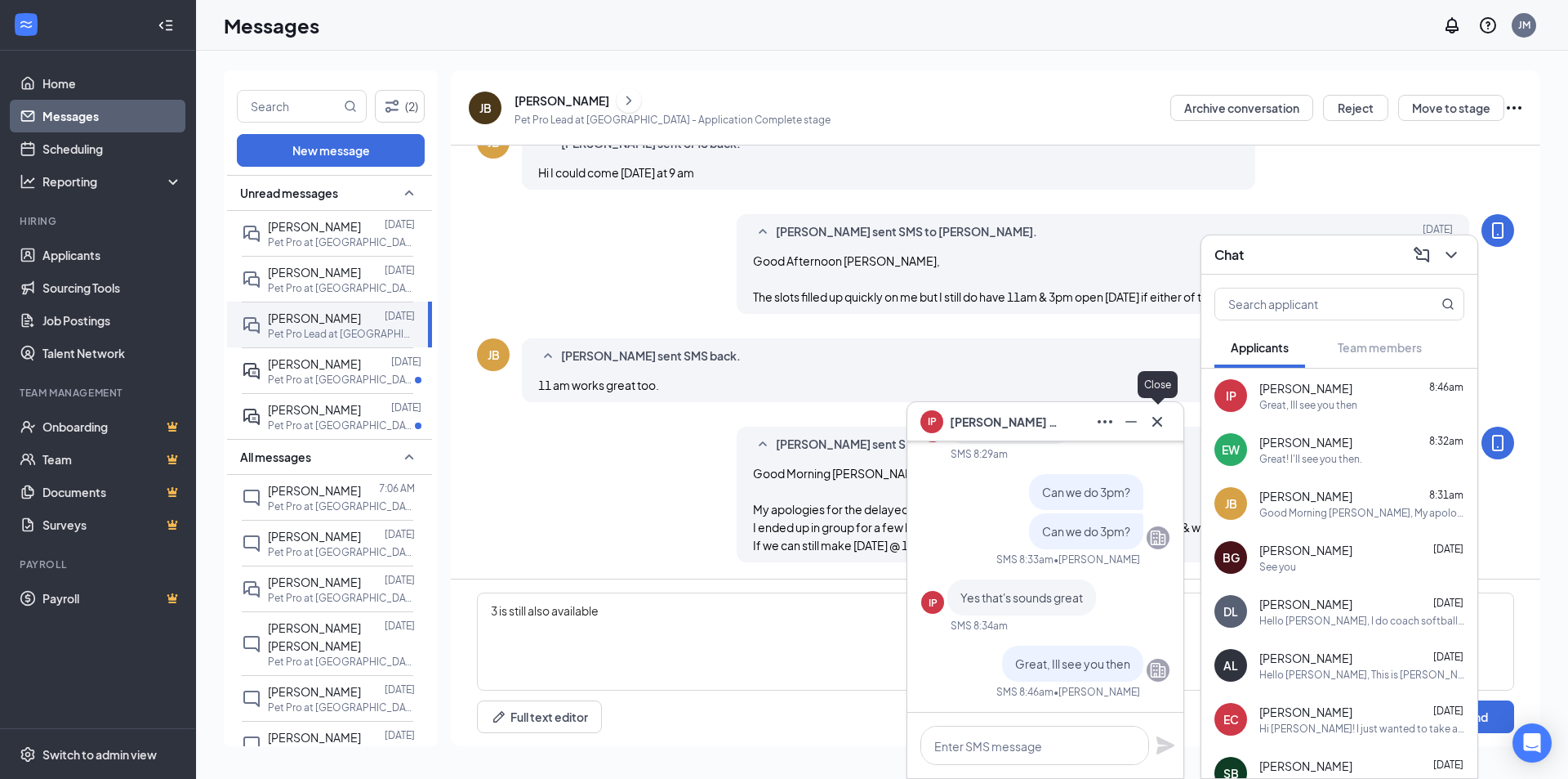
click at [1163, 417] on icon "Cross" at bounding box center [1158, 421] width 19 height 19
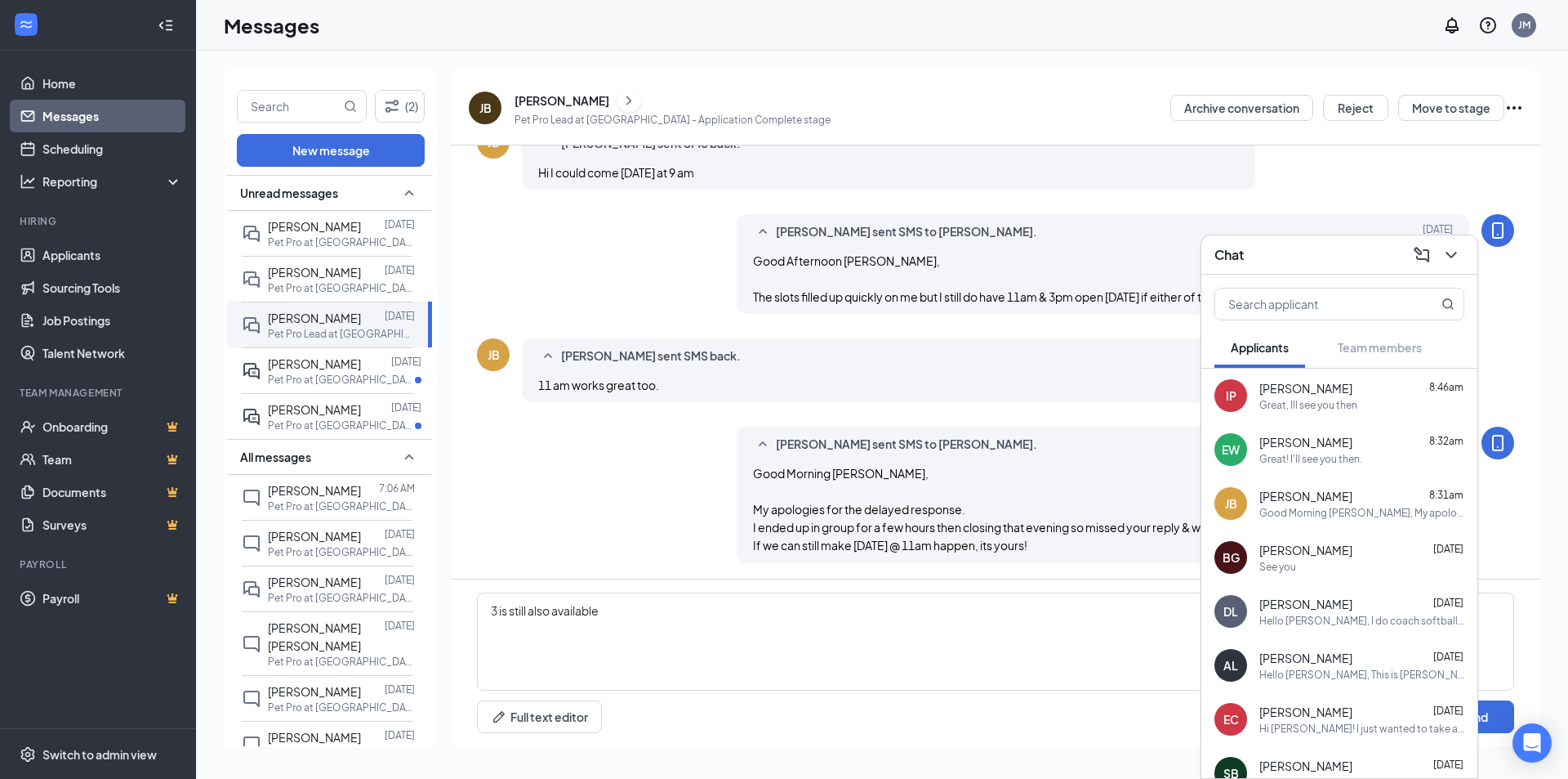
click at [1308, 254] on div "Chat" at bounding box center [1339, 254] width 250 height 25
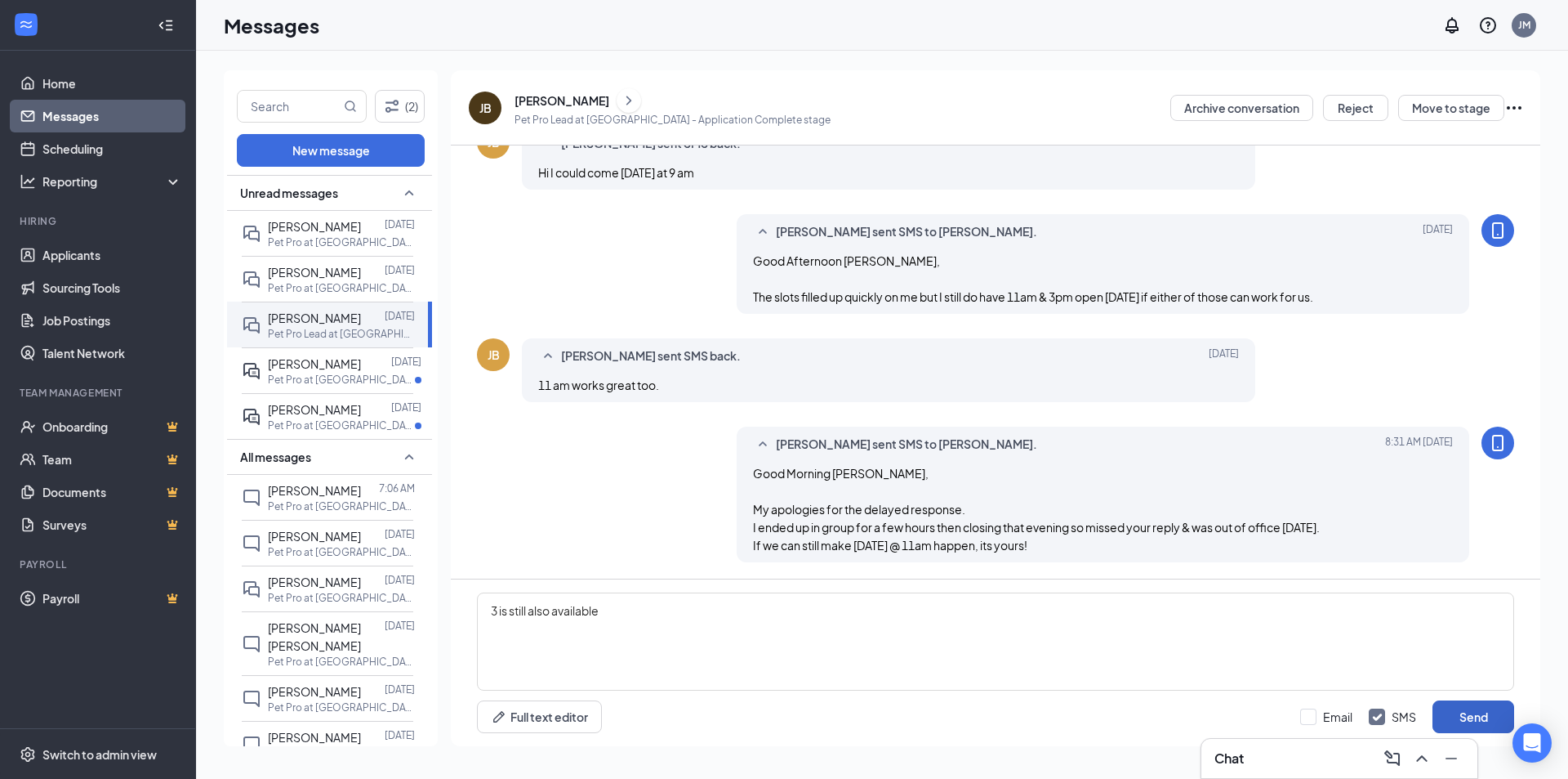
click at [1473, 713] on button "Send" at bounding box center [1473, 716] width 82 height 32
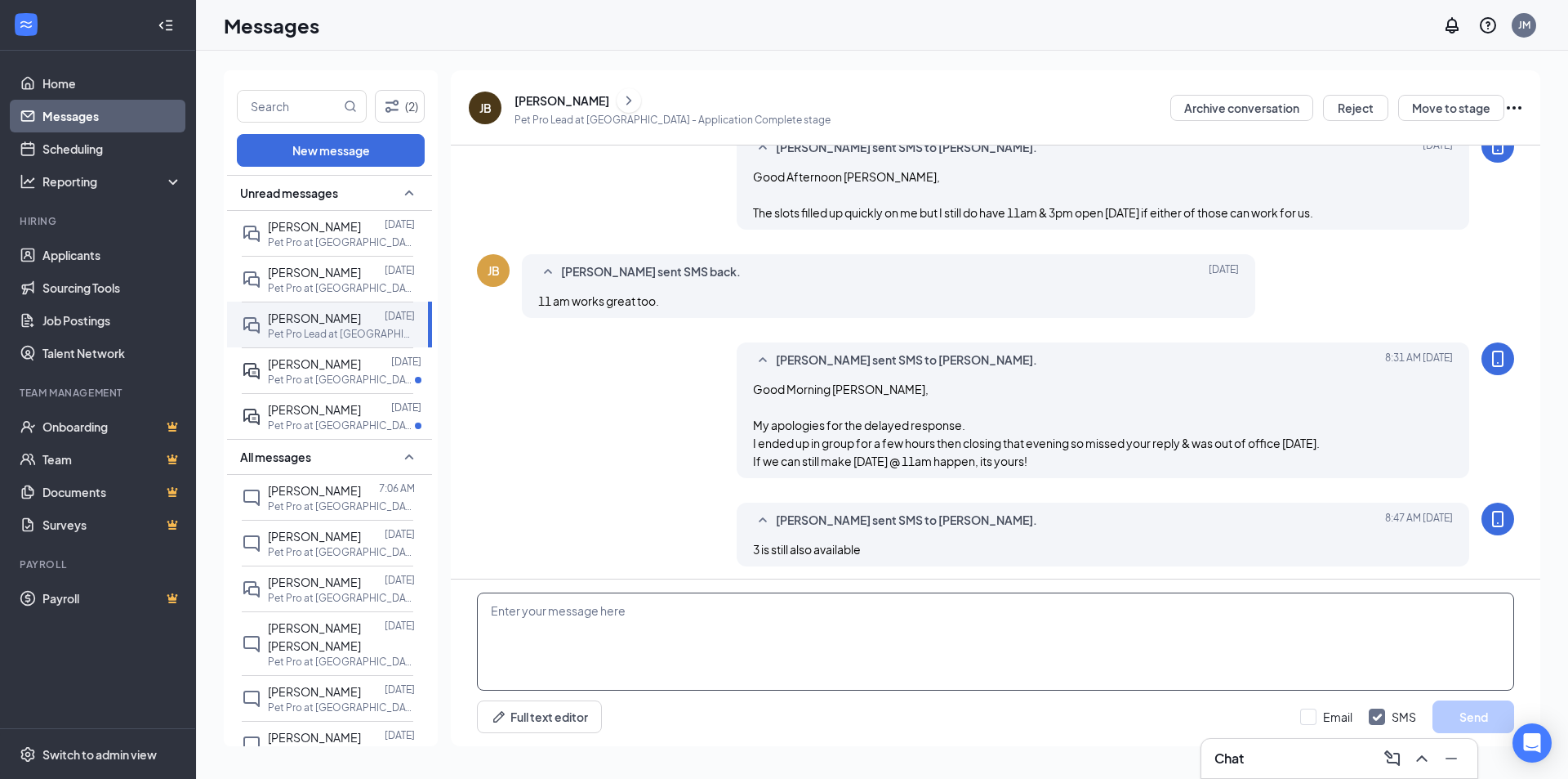
scroll to position [716, 0]
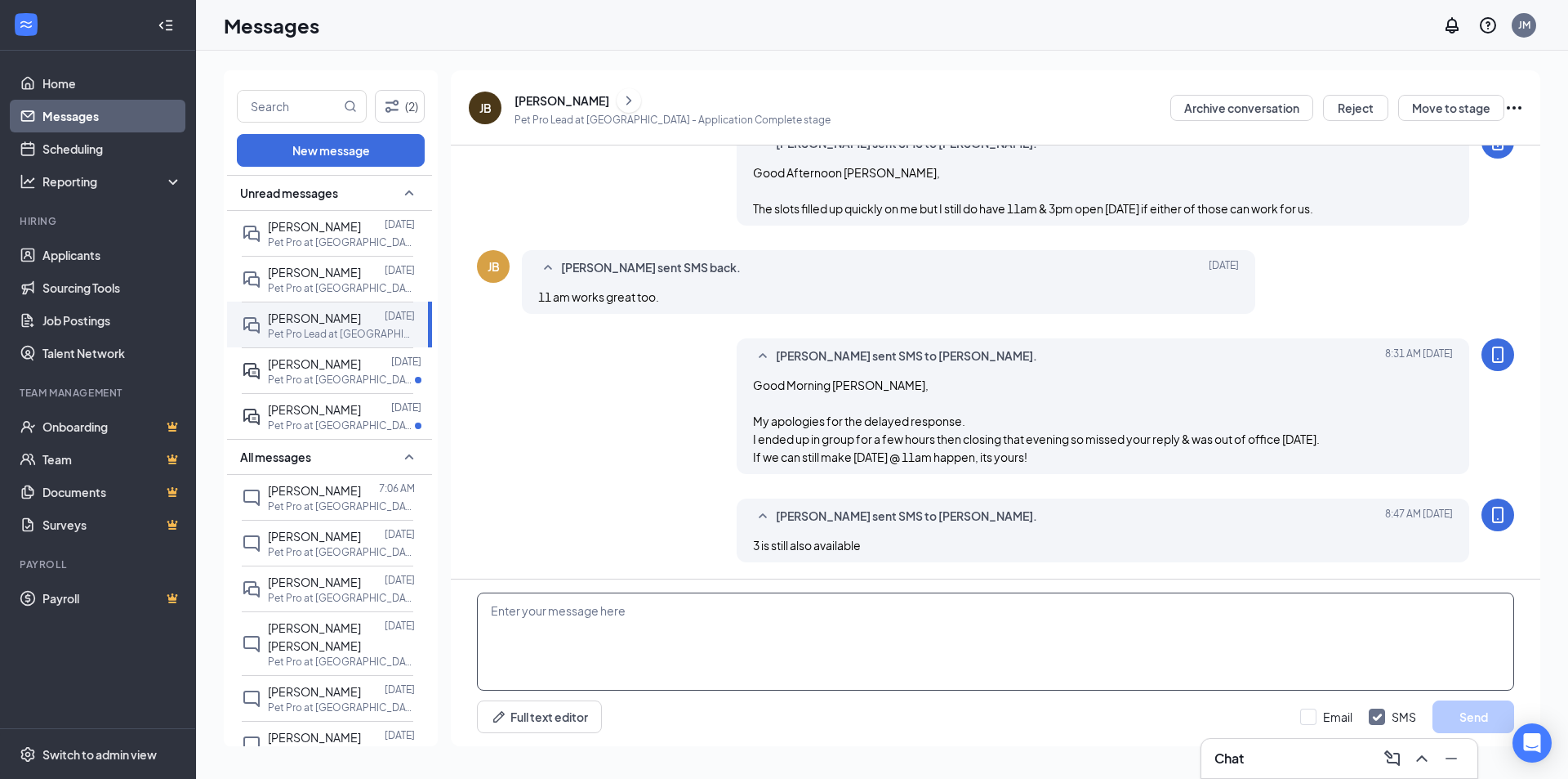
click at [721, 649] on textarea at bounding box center [995, 641] width 1037 height 98
click at [713, 614] on textarea "Or We can push to next week if more convinient" at bounding box center [995, 641] width 1037 height 98
type textarea "Or We can push to next week if more convenient"
click at [1454, 706] on button "Send" at bounding box center [1473, 716] width 82 height 32
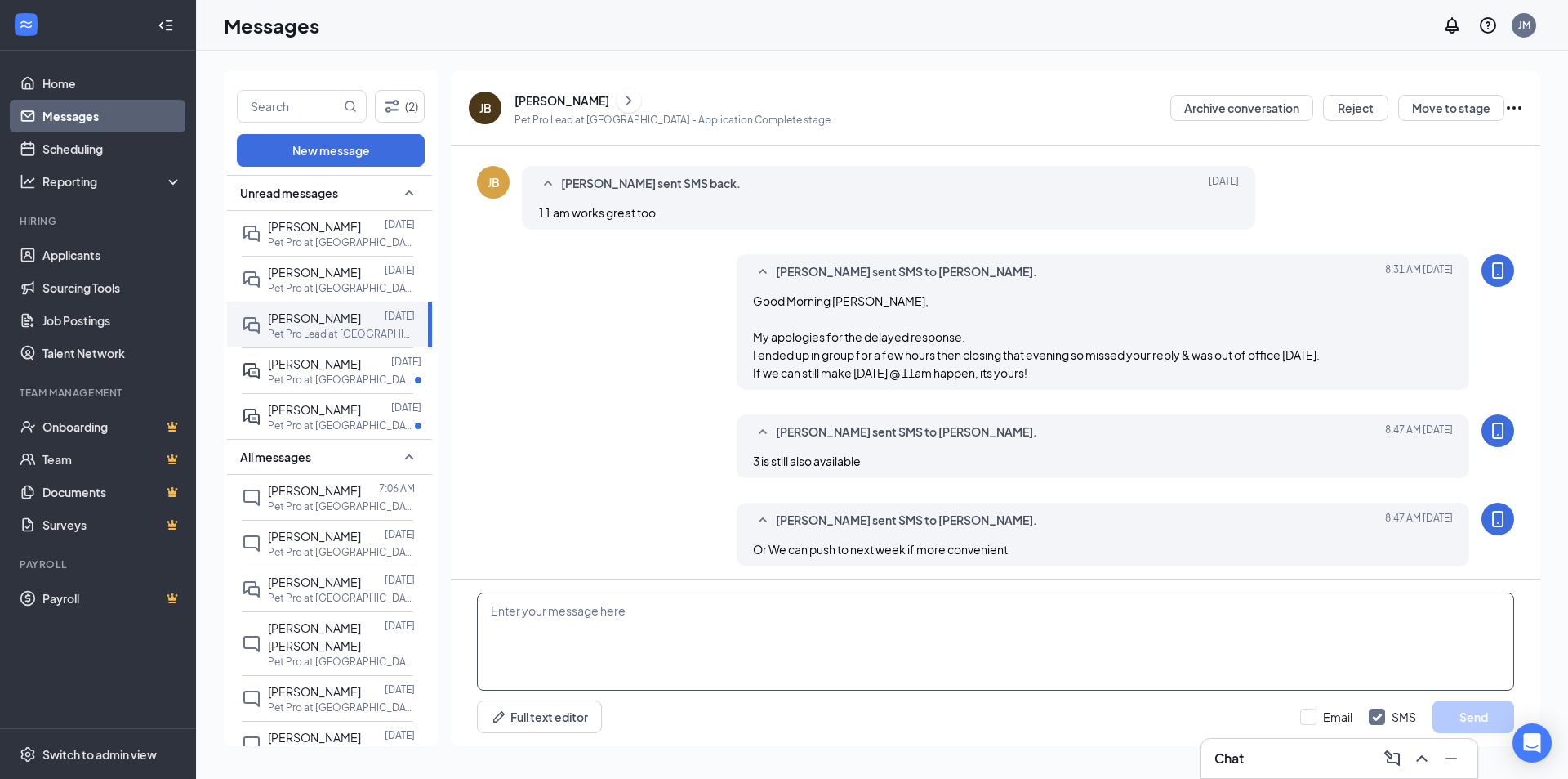
scroll to position [804, 0]
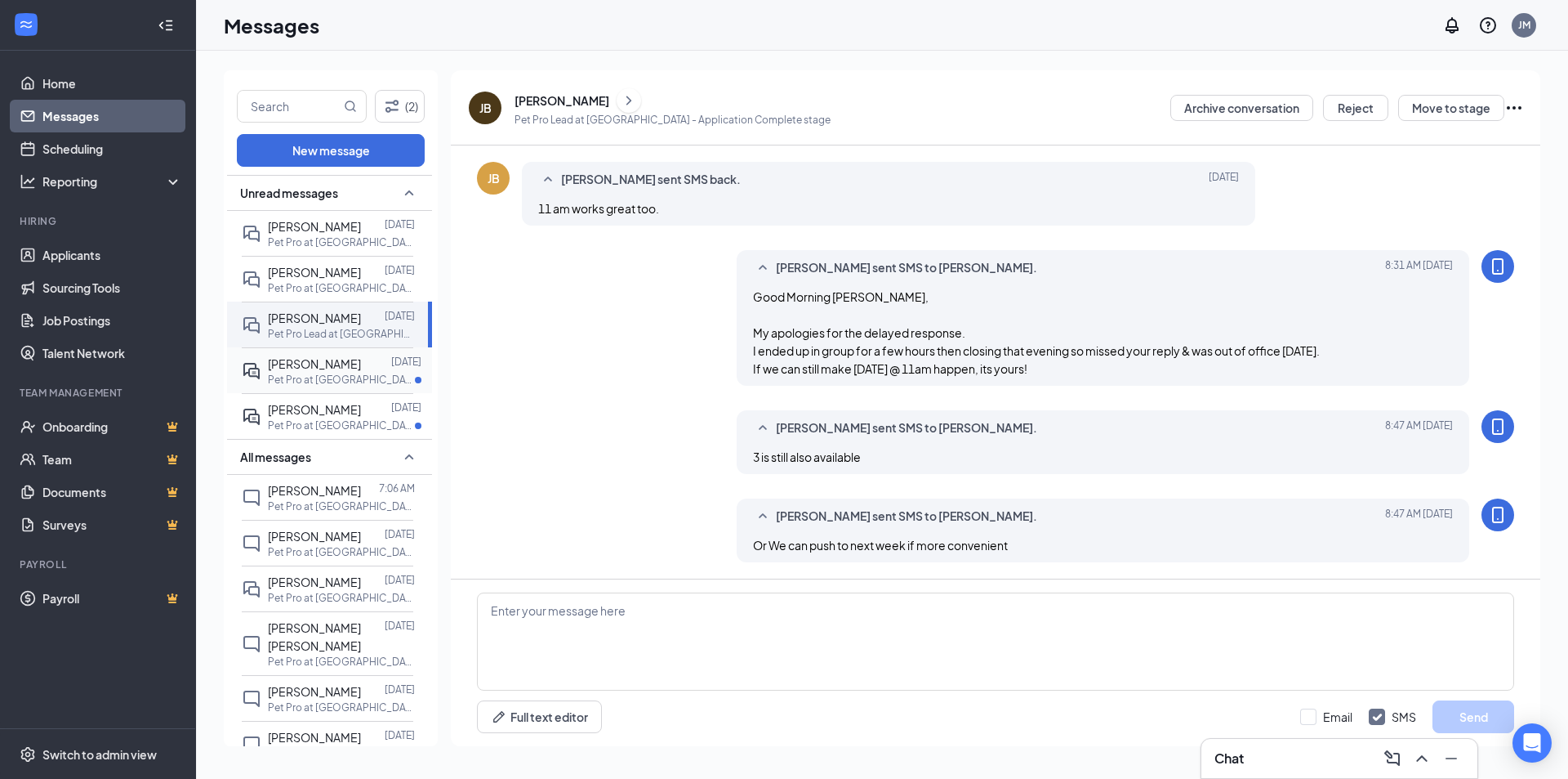
click at [373, 378] on div "Pet Pro at [GEOGRAPHIC_DATA]" at bounding box center [345, 380] width 153 height 14
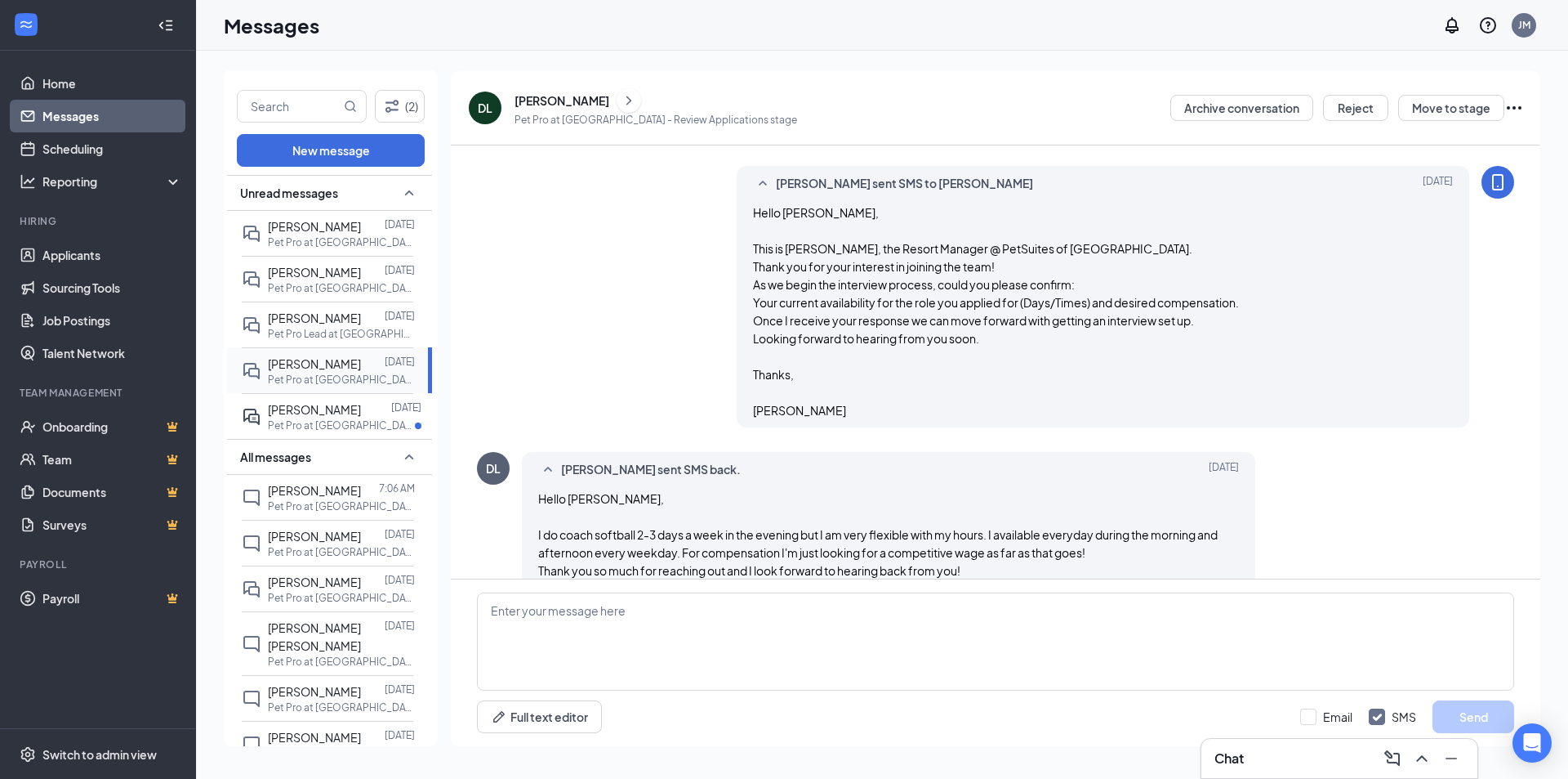
scroll to position [402, 0]
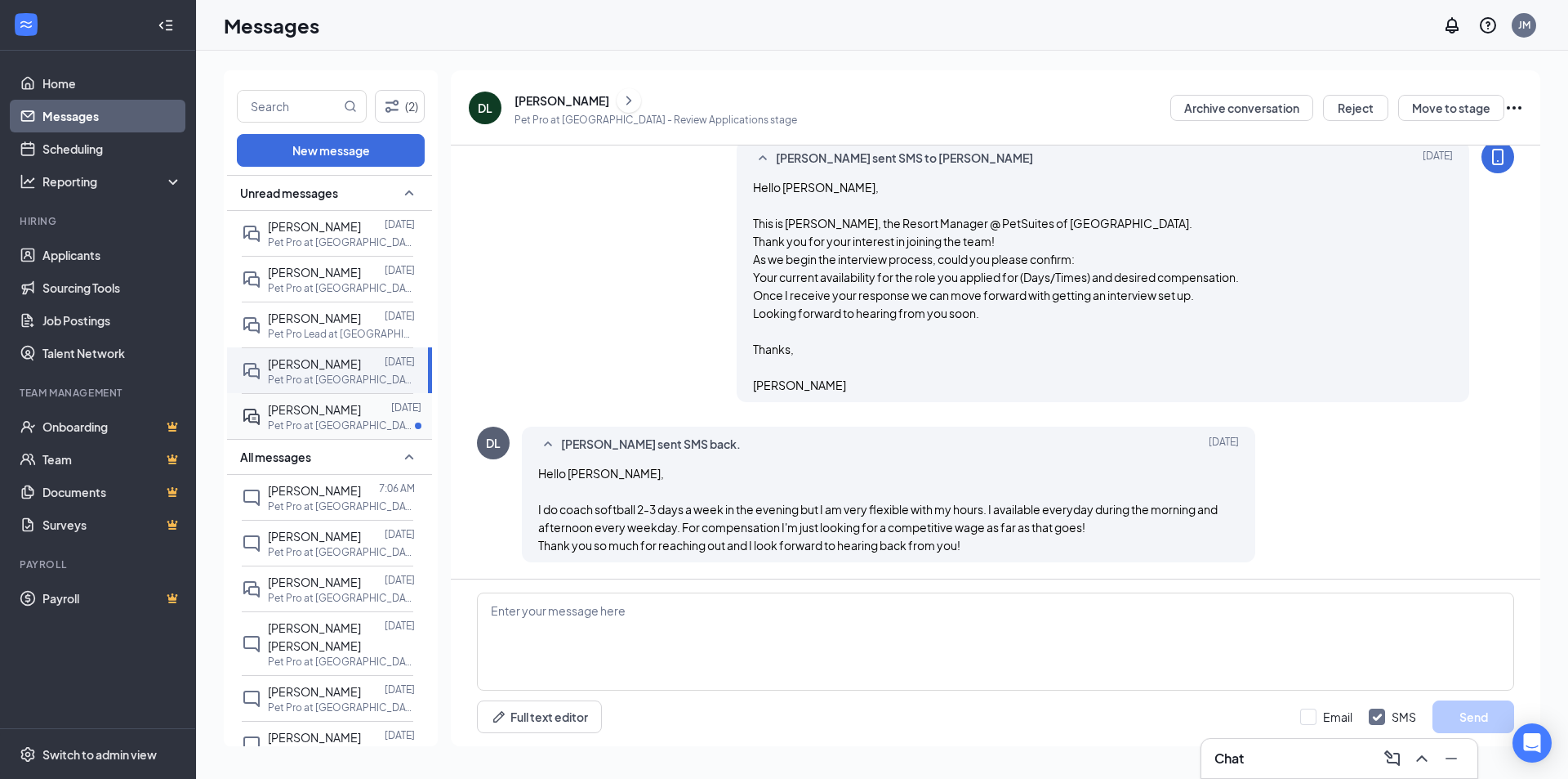
click at [363, 411] on div at bounding box center [376, 409] width 30 height 18
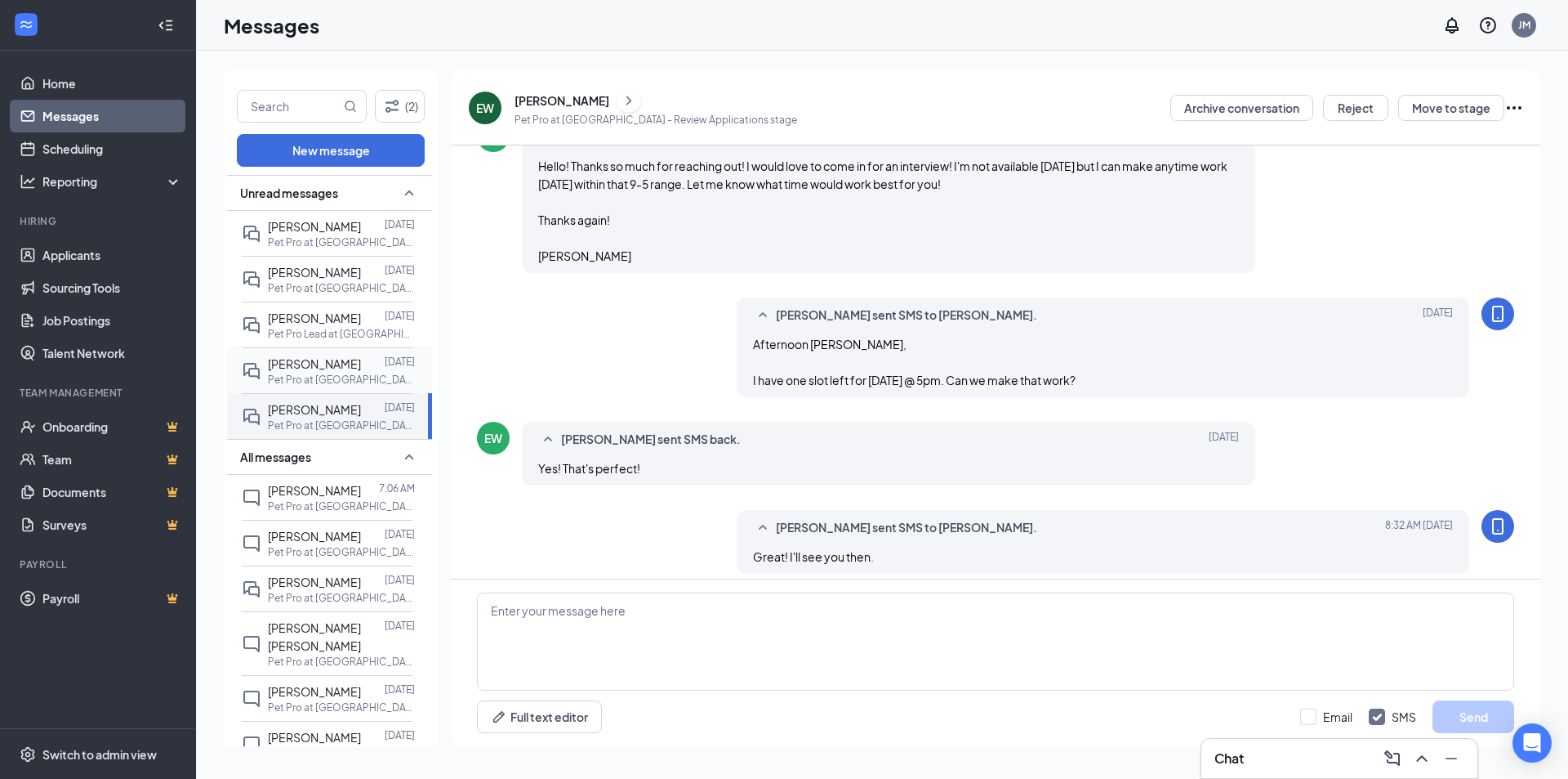
scroll to position [890, 0]
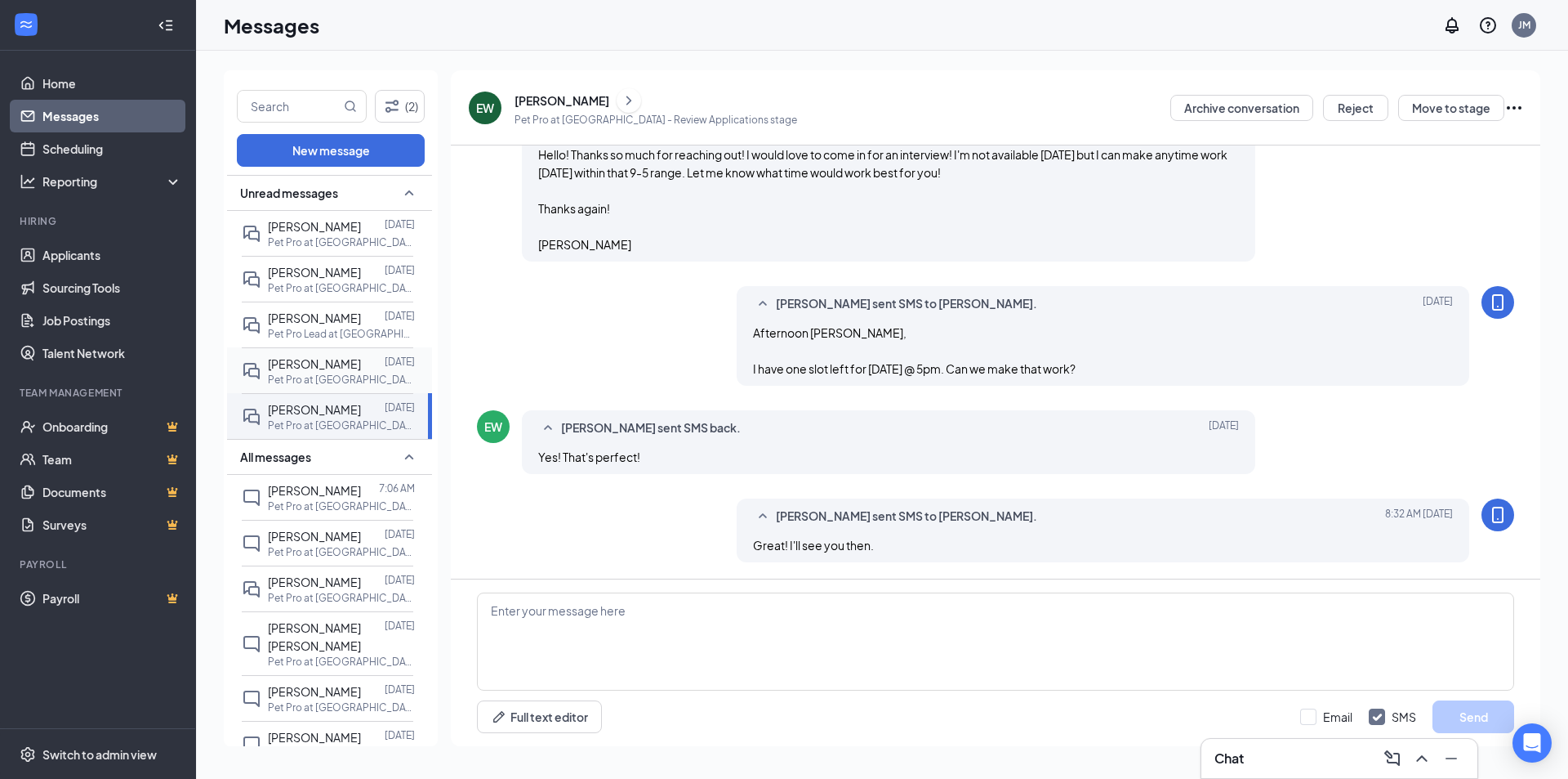
click at [348, 373] on p "Pet Pro at [GEOGRAPHIC_DATA]" at bounding box center [342, 380] width 147 height 14
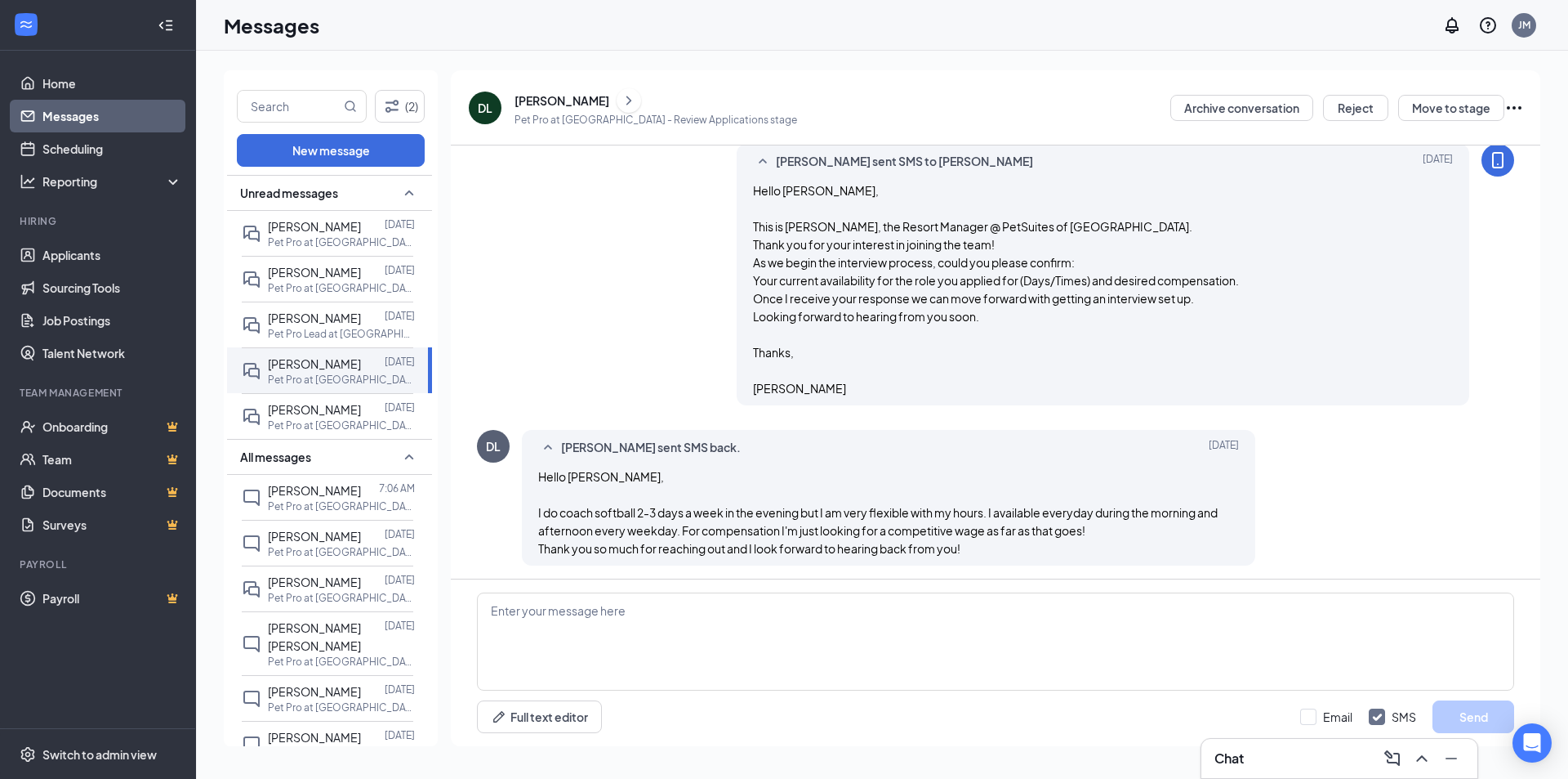
scroll to position [402, 0]
click at [310, 233] on div "[PERSON_NAME]" at bounding box center [315, 226] width 93 height 18
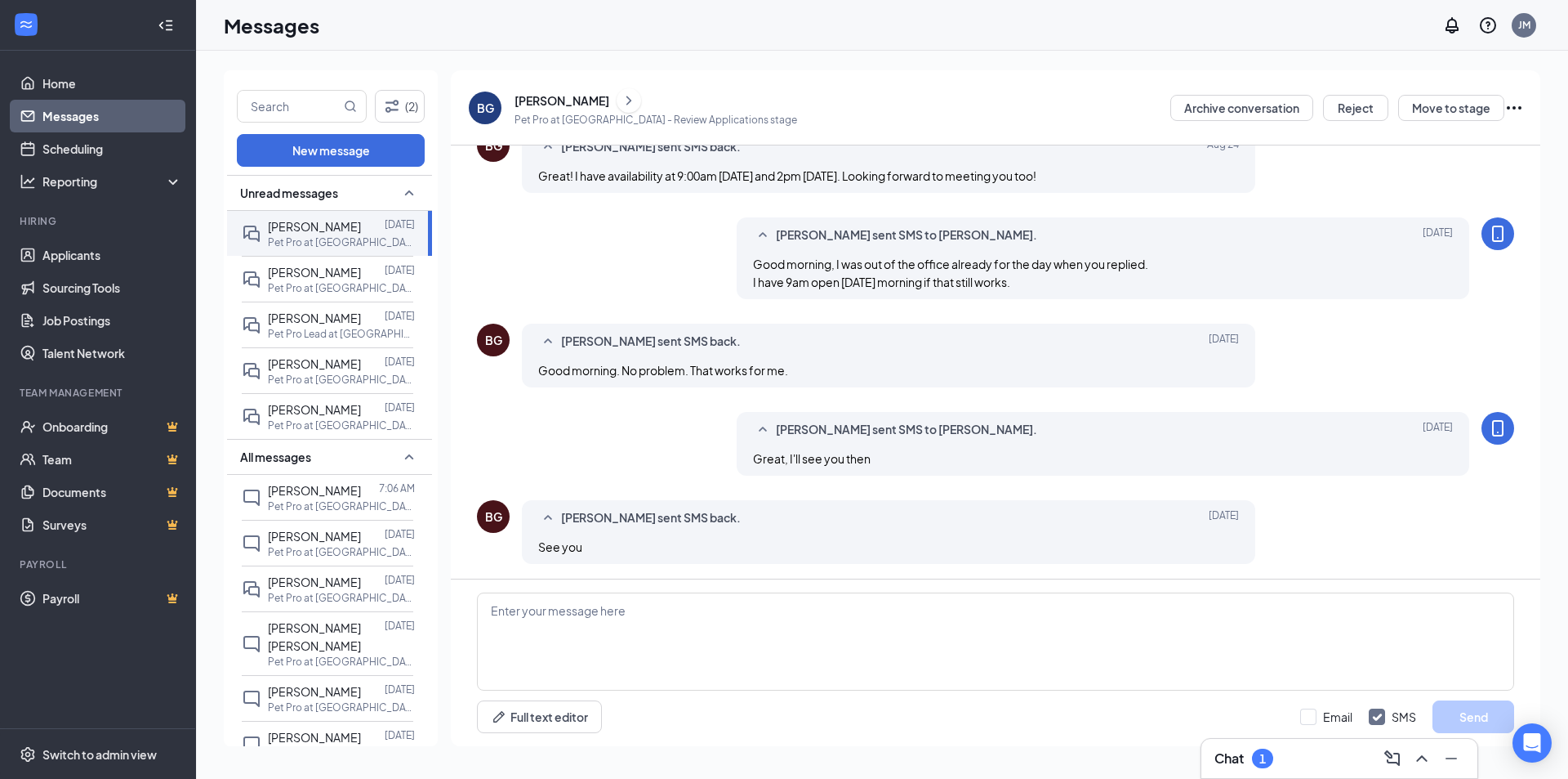
scroll to position [697, 0]
click at [493, 511] on div "BG" at bounding box center [494, 514] width 18 height 17
click at [594, 512] on span "[PERSON_NAME] sent SMS back." at bounding box center [651, 516] width 180 height 19
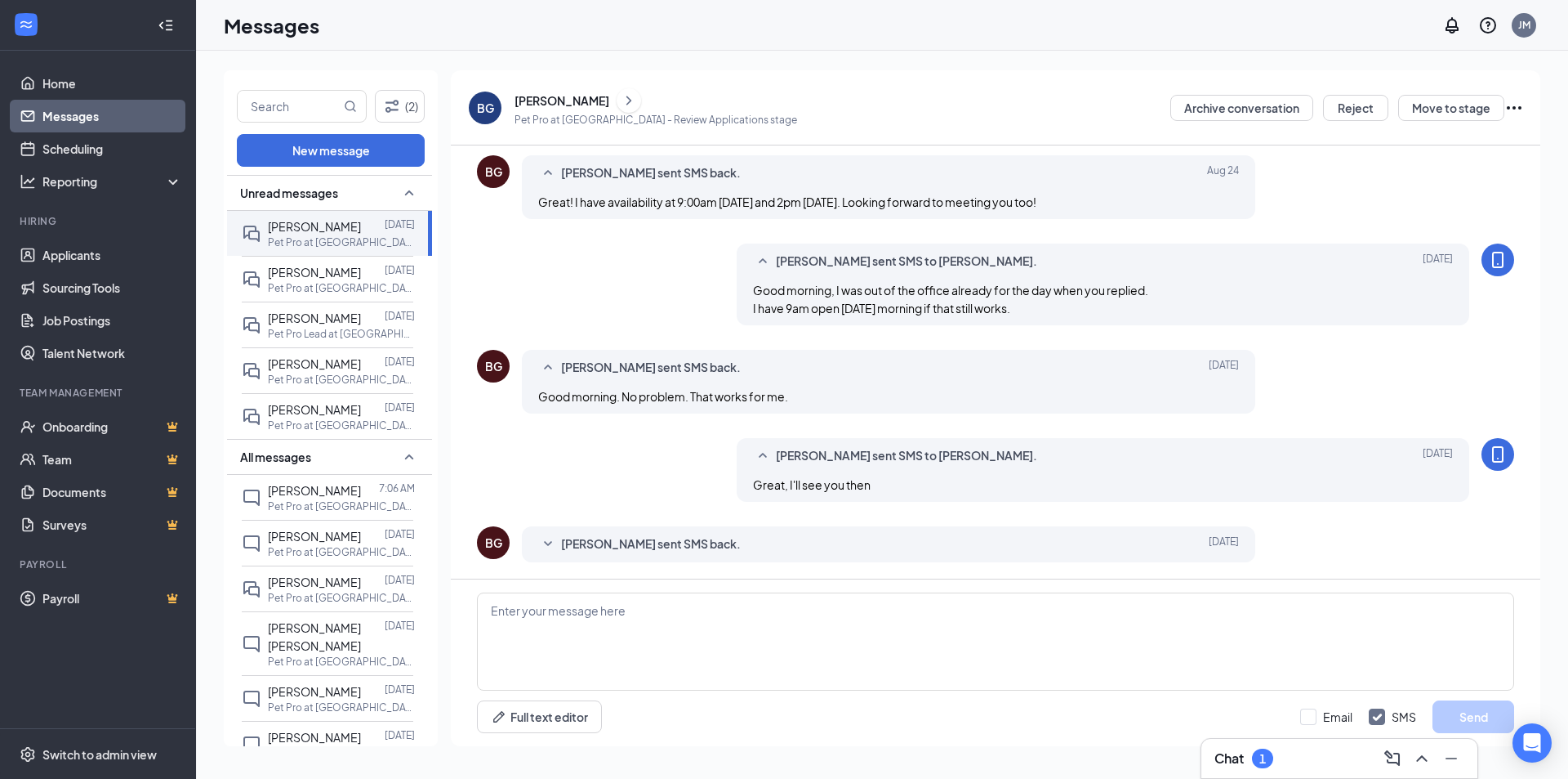
click at [595, 542] on span "[PERSON_NAME] sent SMS back." at bounding box center [651, 544] width 180 height 19
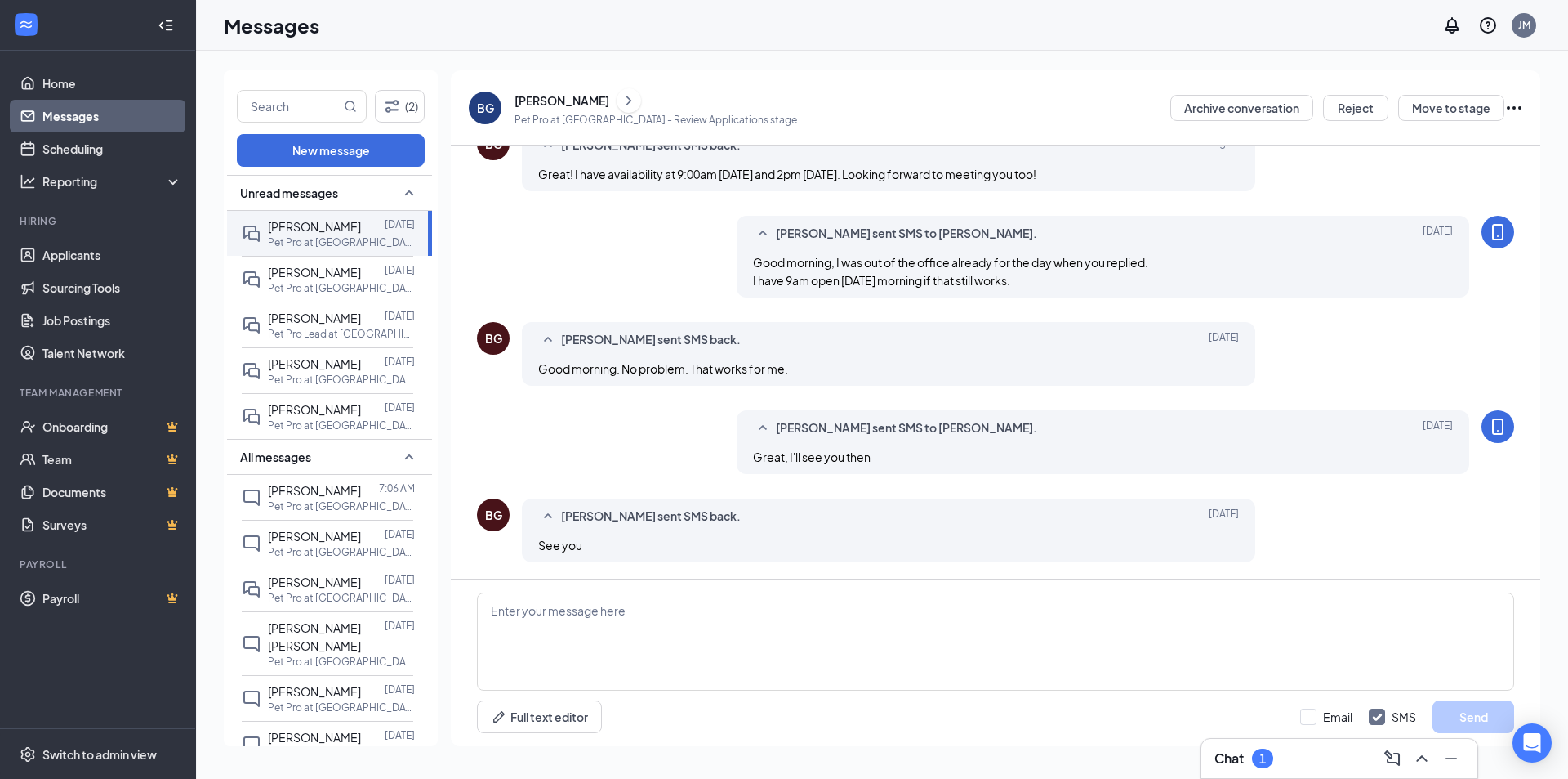
click at [528, 98] on div "[PERSON_NAME]" at bounding box center [562, 100] width 95 height 17
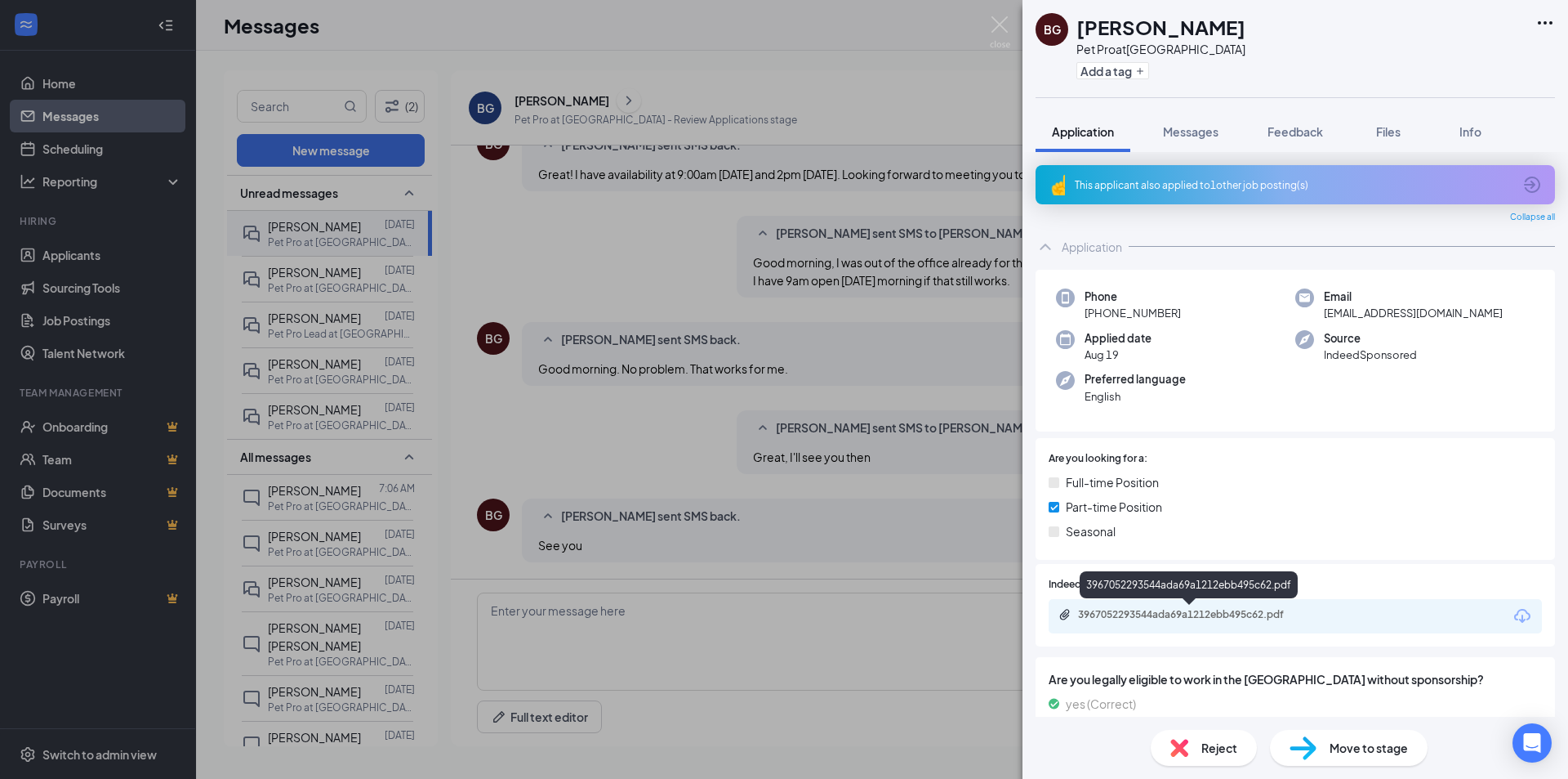
click at [1167, 616] on div "3967052293544ada69a1212ebb495c62.pdf" at bounding box center [1192, 614] width 229 height 13
click at [773, 579] on div "BG [PERSON_NAME] Pet Pro at [GEOGRAPHIC_DATA] Add a tag Application Messages Fe…" at bounding box center [784, 390] width 1568 height 779
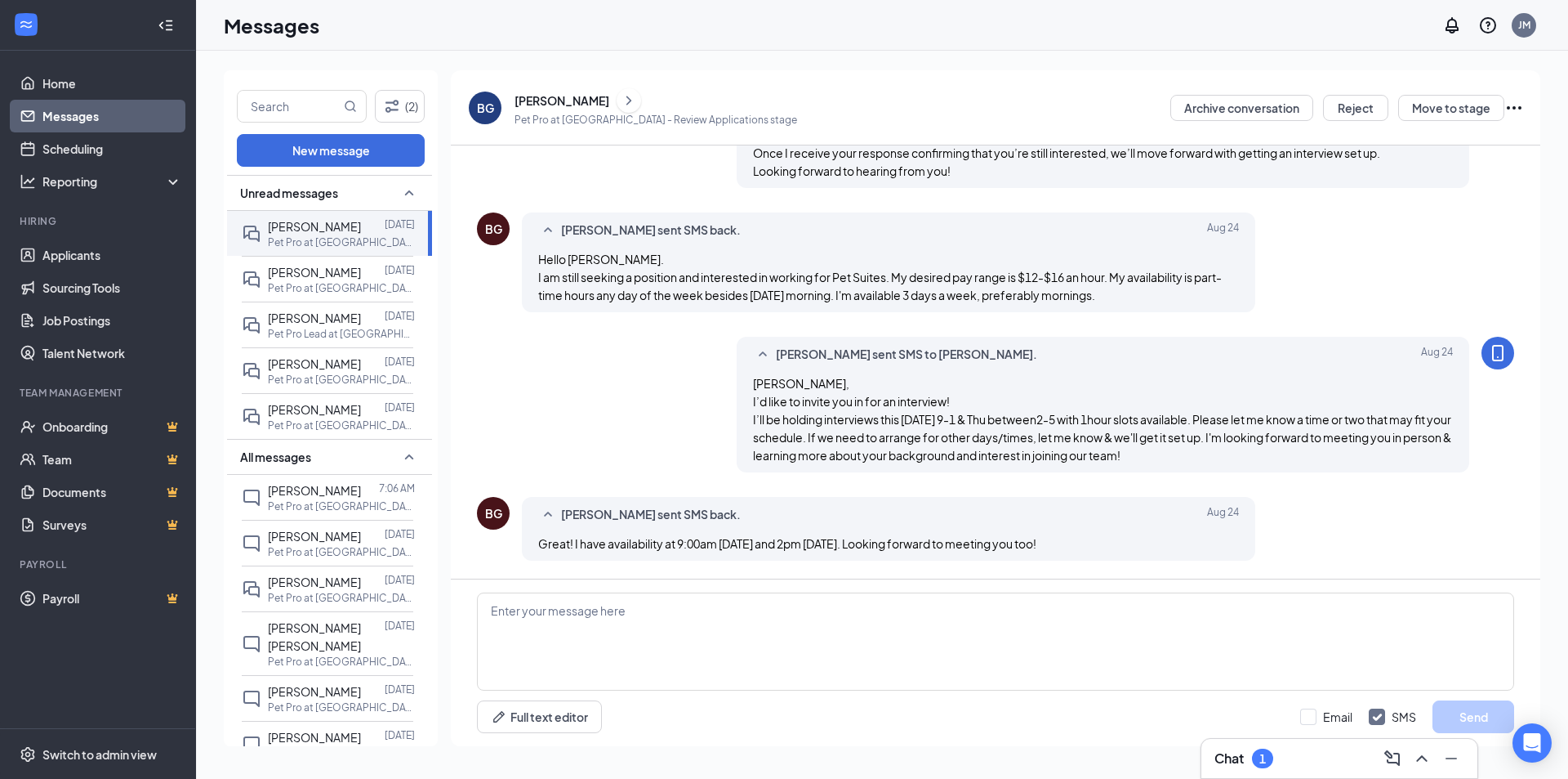
scroll to position [289, 0]
